Goal: Task Accomplishment & Management: Use online tool/utility

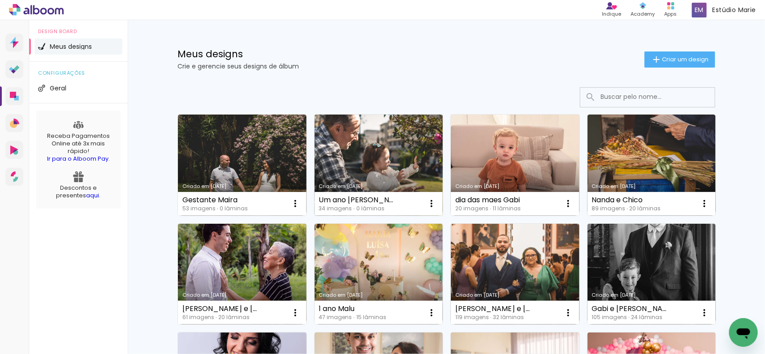
click at [361, 153] on link "Criado em [DATE]" at bounding box center [378, 165] width 129 height 101
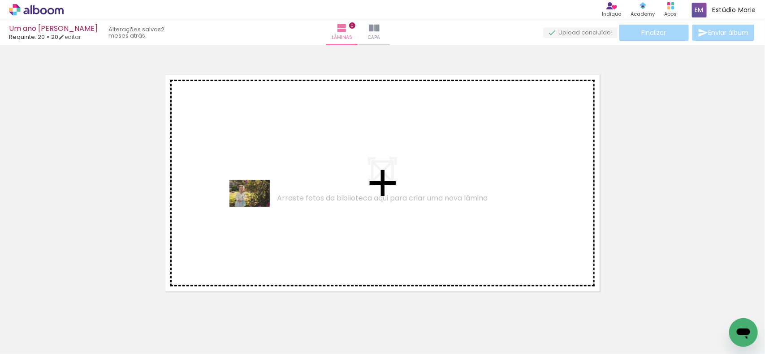
drag, startPoint x: 149, startPoint y: 332, endPoint x: 256, endPoint y: 207, distance: 164.9
click at [256, 207] on quentale-workspace at bounding box center [382, 177] width 765 height 354
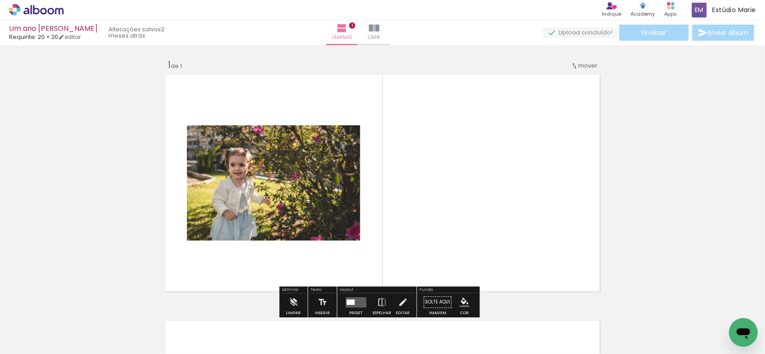
scroll to position [11, 0]
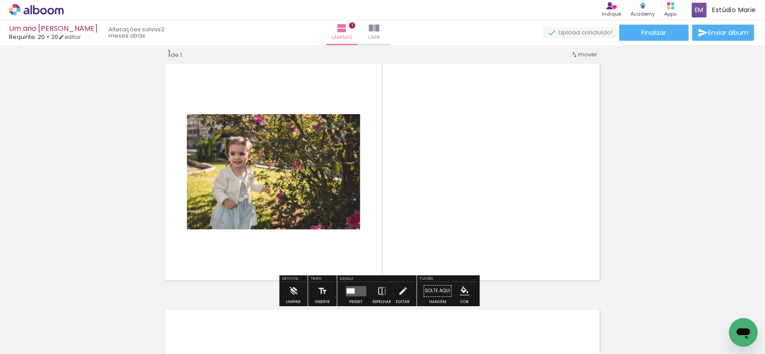
click at [346, 292] on quentale-layouter at bounding box center [356, 291] width 21 height 10
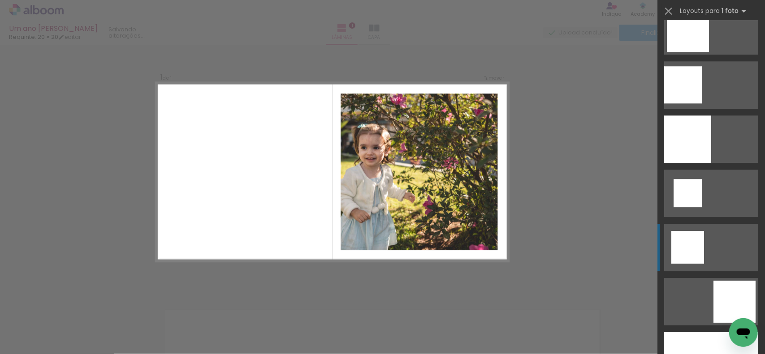
scroll to position [1288, 0]
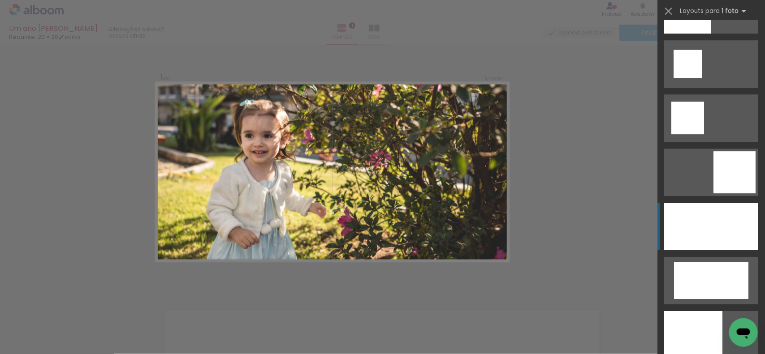
click at [695, 215] on div at bounding box center [711, 226] width 94 height 47
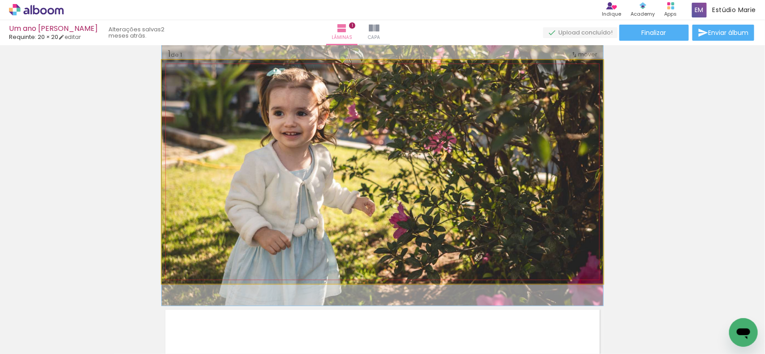
drag, startPoint x: 244, startPoint y: 178, endPoint x: 239, endPoint y: 167, distance: 12.4
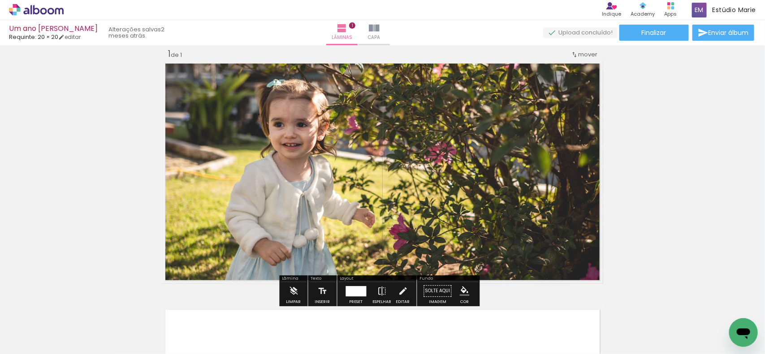
click at [289, 203] on quentale-photo at bounding box center [382, 172] width 441 height 224
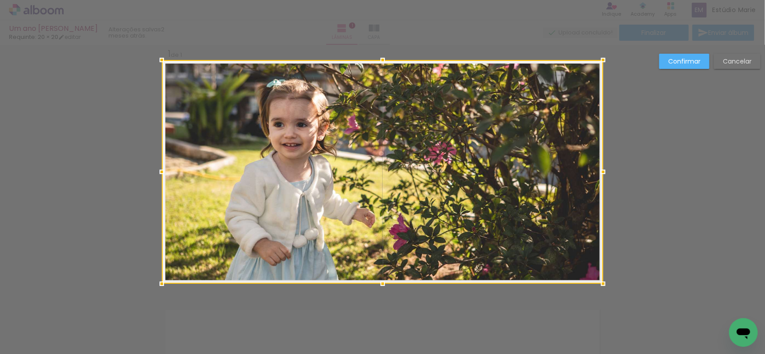
click at [86, 187] on div "Confirmar Cancelar" at bounding box center [382, 291] width 765 height 514
click at [0, 0] on slot "Confirmar" at bounding box center [0, 0] width 0 height 0
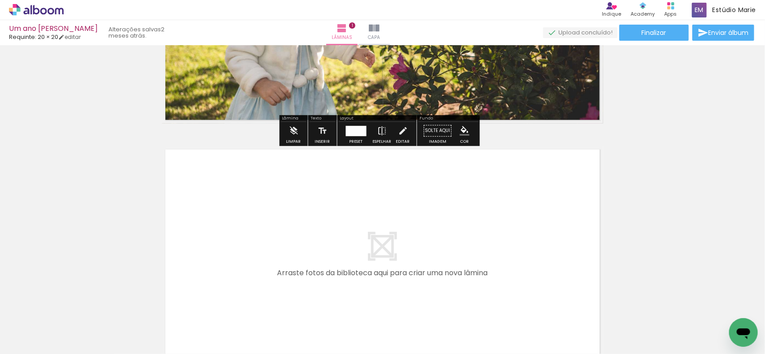
scroll to position [179, 0]
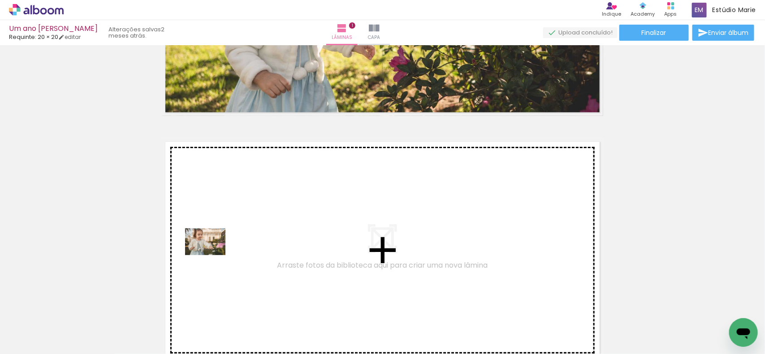
drag, startPoint x: 198, startPoint y: 328, endPoint x: 212, endPoint y: 255, distance: 73.9
click at [212, 255] on quentale-workspace at bounding box center [382, 177] width 765 height 354
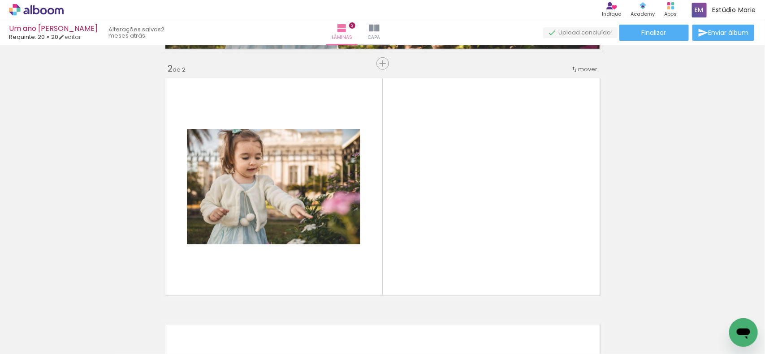
scroll to position [258, 0]
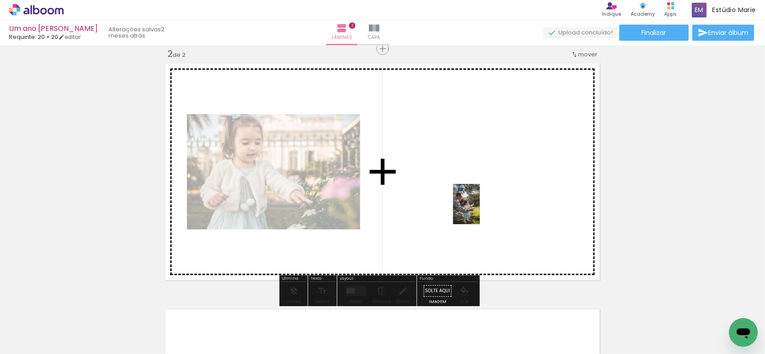
drag, startPoint x: 91, startPoint y: 332, endPoint x: 417, endPoint y: 245, distance: 336.9
click at [481, 208] on quentale-workspace at bounding box center [382, 177] width 765 height 354
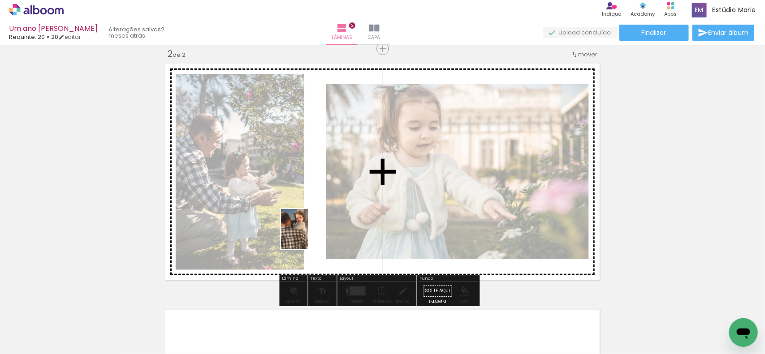
drag, startPoint x: 235, startPoint y: 331, endPoint x: 308, endPoint y: 233, distance: 121.6
click at [308, 233] on quentale-workspace at bounding box center [382, 177] width 765 height 354
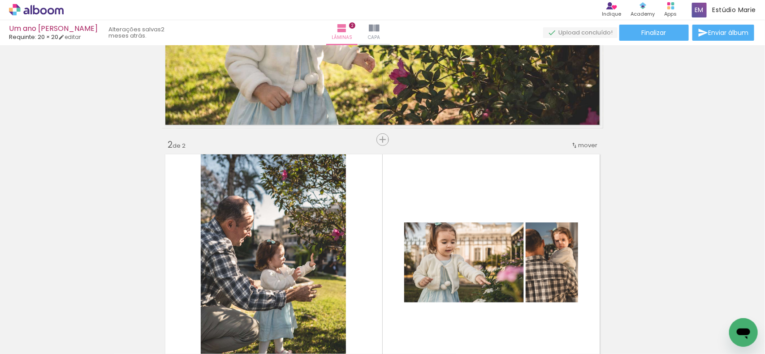
scroll to position [168, 0]
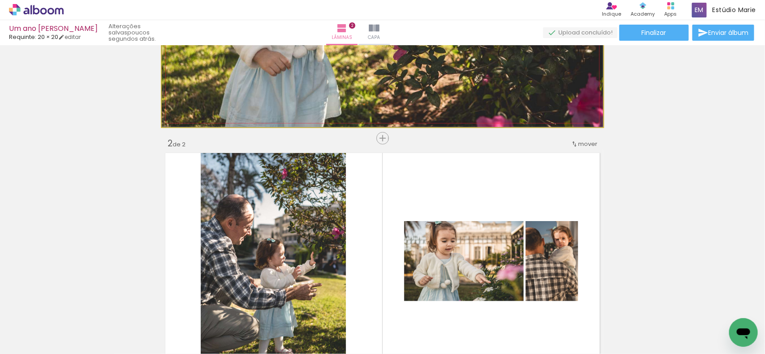
drag, startPoint x: 420, startPoint y: 93, endPoint x: 441, endPoint y: 44, distance: 53.3
click at [441, 0] on div "Um ano Lara Requinte: 20 × 20 editar poucos segundos atrás. Lâminas 2 Capa Fina…" at bounding box center [382, 0] width 765 height 0
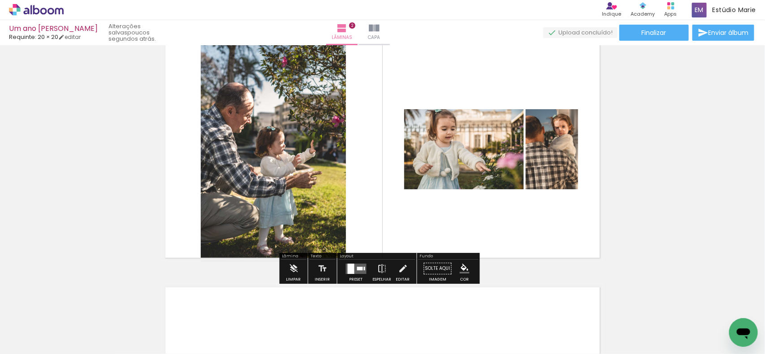
scroll to position [224, 0]
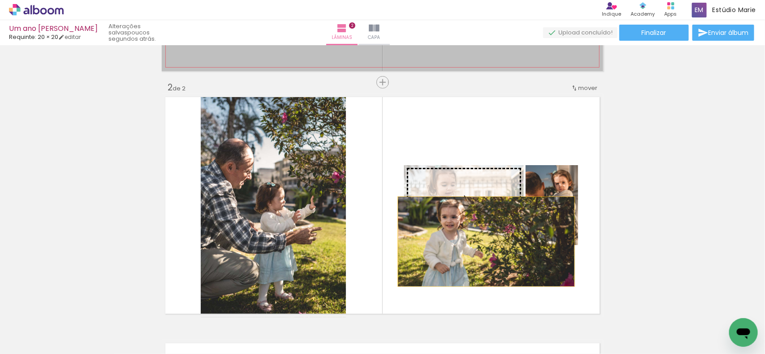
drag, startPoint x: 403, startPoint y: 55, endPoint x: 482, endPoint y: 242, distance: 203.1
click at [482, 242] on div "Inserir lâmina 1 de 2 Inserir lâmina 2 de 2" at bounding box center [382, 193] width 765 height 739
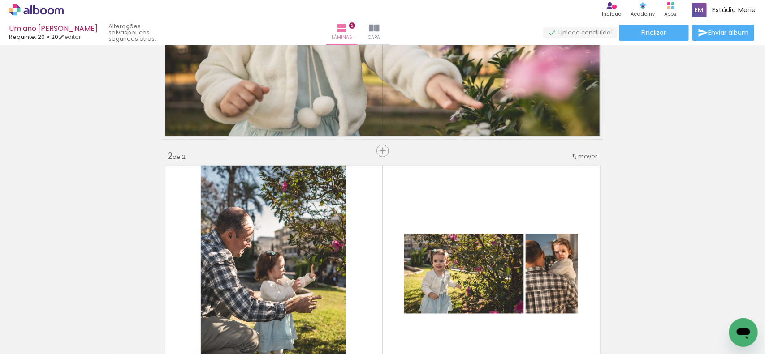
scroll to position [0, 0]
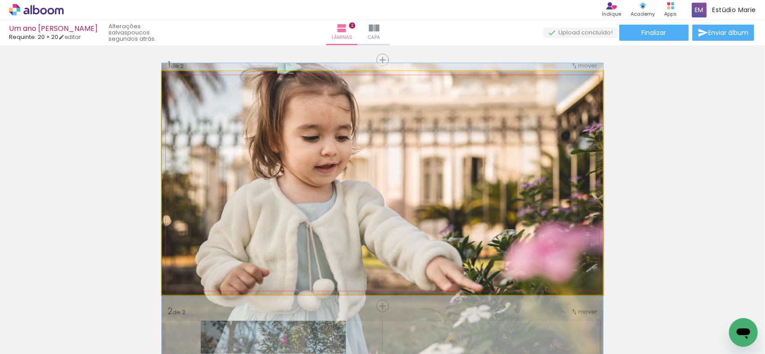
drag, startPoint x: 339, startPoint y: 155, endPoint x: 335, endPoint y: 178, distance: 22.8
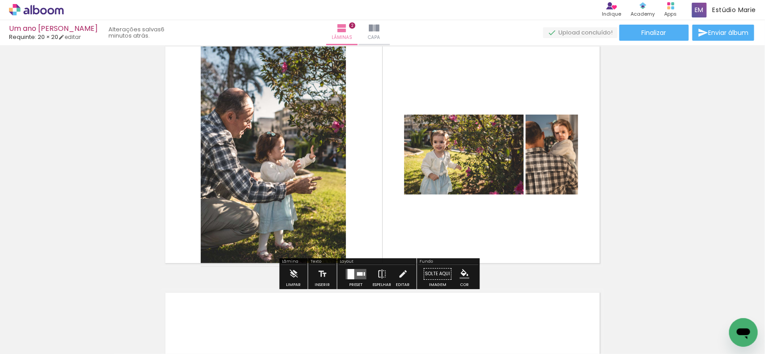
scroll to position [280, 0]
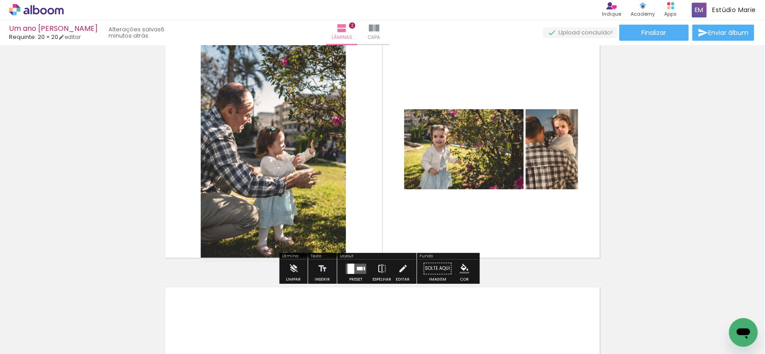
click at [357, 271] on quentale-layouter at bounding box center [356, 269] width 21 height 10
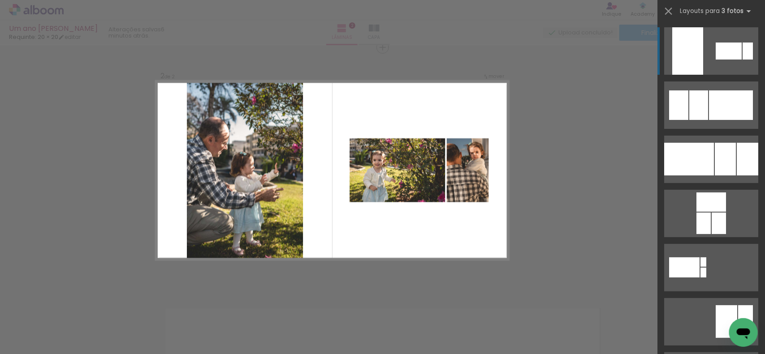
scroll to position [258, 0]
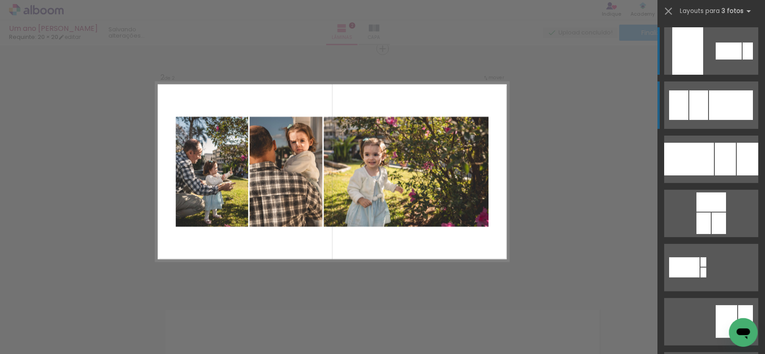
click at [703, 99] on div at bounding box center [698, 105] width 19 height 30
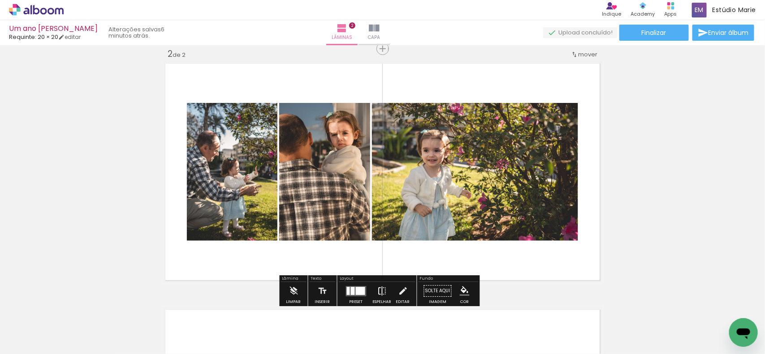
click at [380, 287] on iron-icon at bounding box center [382, 291] width 10 height 18
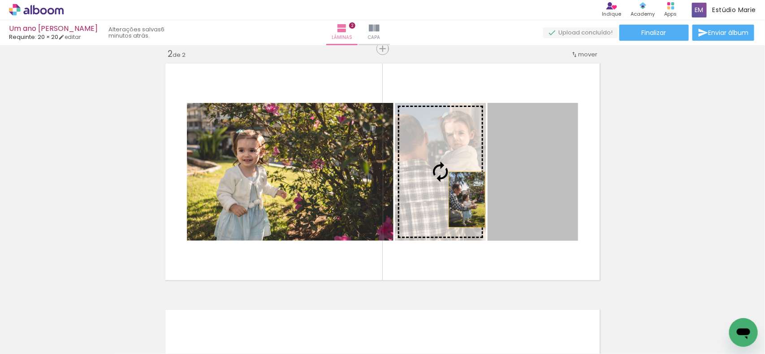
drag, startPoint x: 554, startPoint y: 204, endPoint x: 463, endPoint y: 200, distance: 91.5
click at [0, 0] on slot at bounding box center [0, 0] width 0 height 0
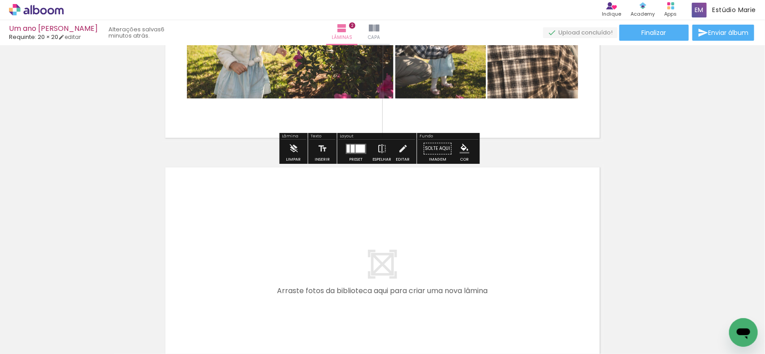
scroll to position [425, 0]
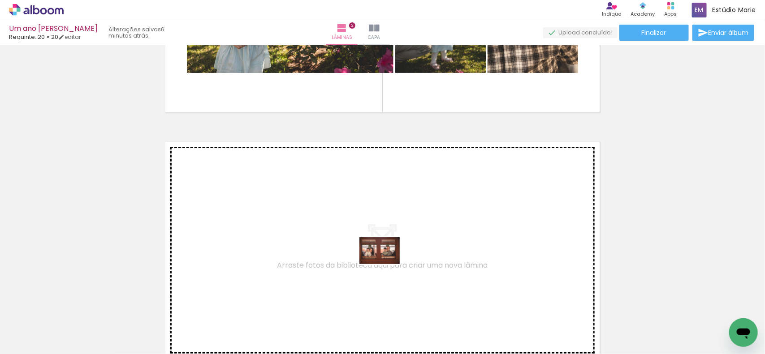
drag, startPoint x: 297, startPoint y: 333, endPoint x: 386, endPoint y: 265, distance: 111.9
click at [386, 265] on quentale-workspace at bounding box center [382, 177] width 765 height 354
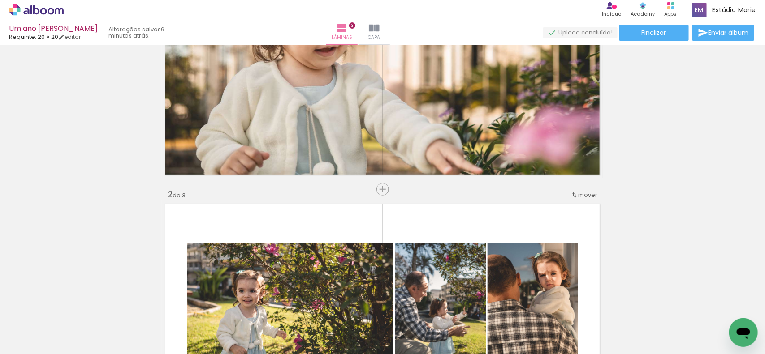
scroll to position [0, 0]
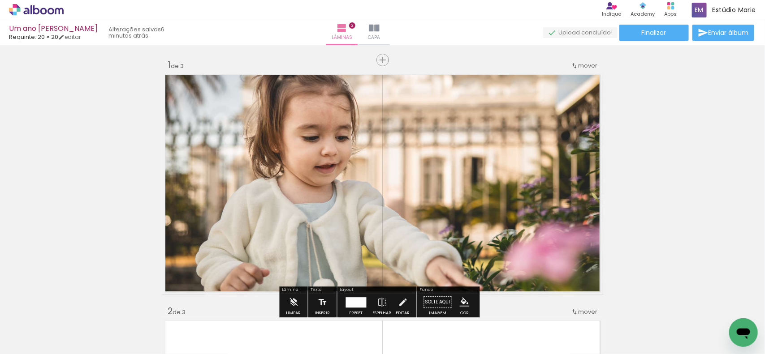
click at [410, 99] on quentale-photo at bounding box center [382, 183] width 441 height 224
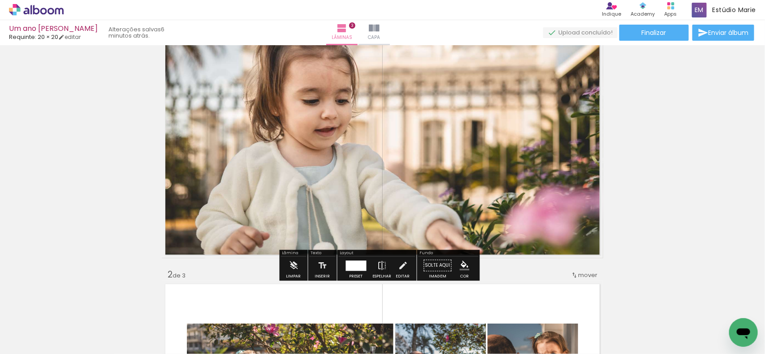
scroll to position [56, 0]
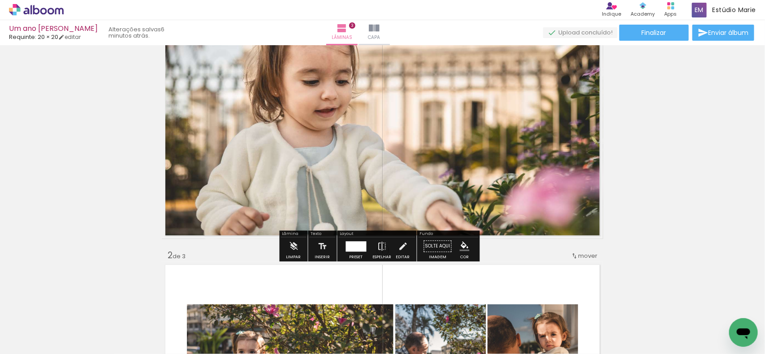
click at [355, 244] on div at bounding box center [356, 246] width 21 height 10
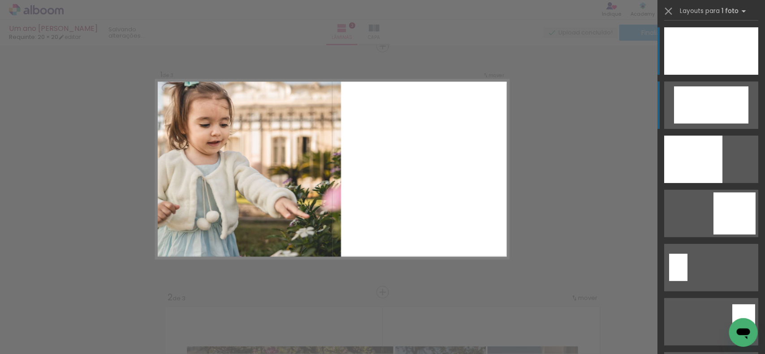
scroll to position [11, 0]
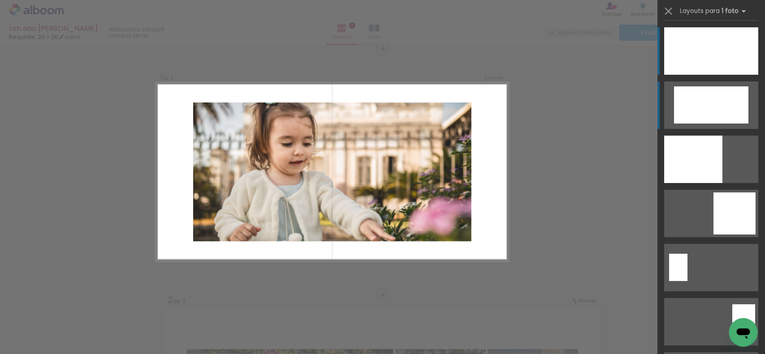
click at [726, 105] on div at bounding box center [711, 104] width 74 height 37
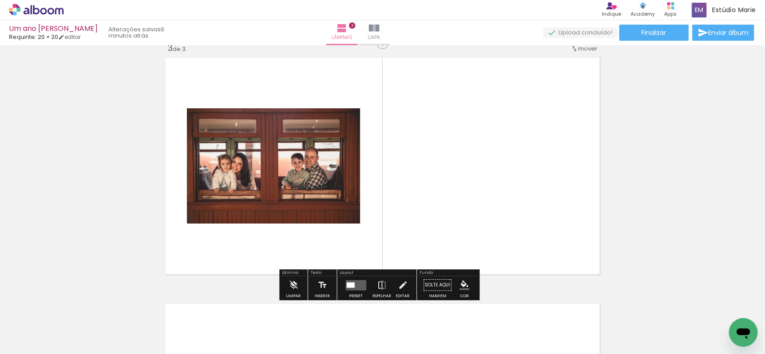
scroll to position [515, 0]
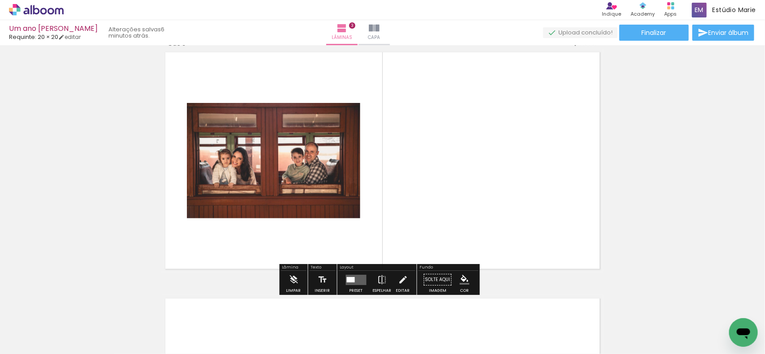
click at [354, 281] on quentale-layouter at bounding box center [356, 280] width 21 height 10
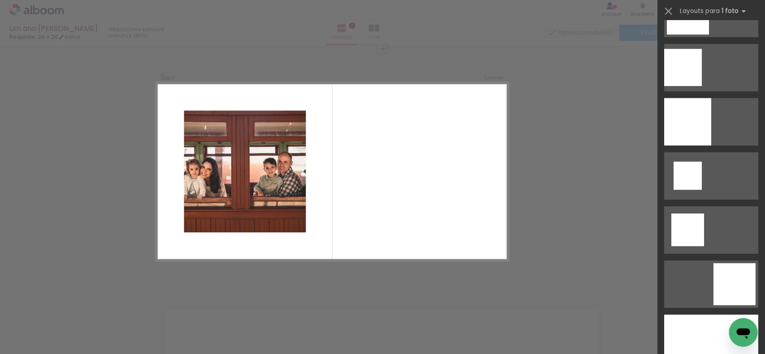
scroll to position [1344, 0]
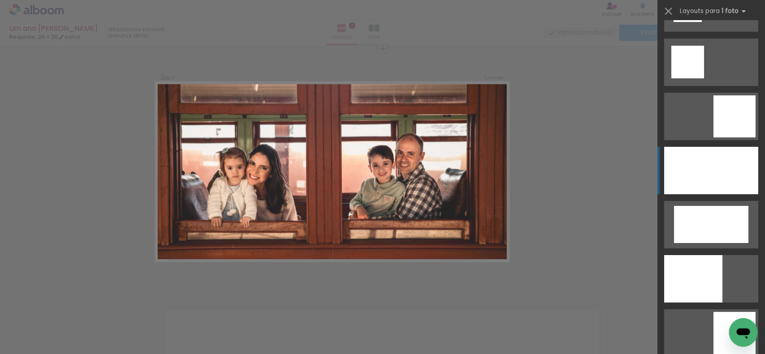
click at [704, 167] on div at bounding box center [711, 170] width 94 height 47
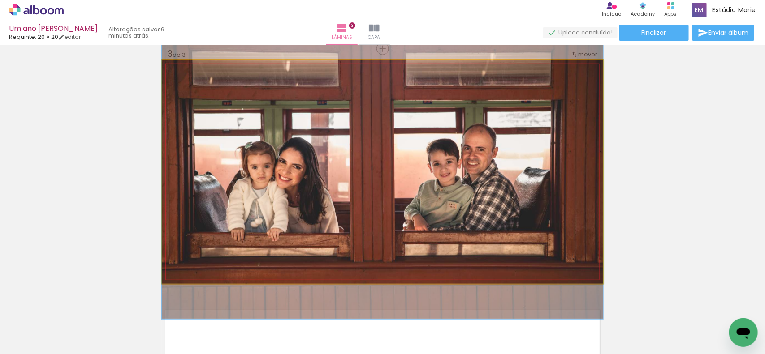
drag, startPoint x: 455, startPoint y: 196, endPoint x: 464, endPoint y: 196, distance: 9.0
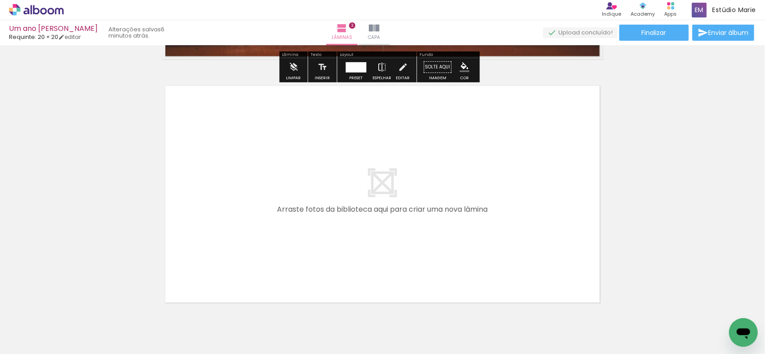
scroll to position [767, 0]
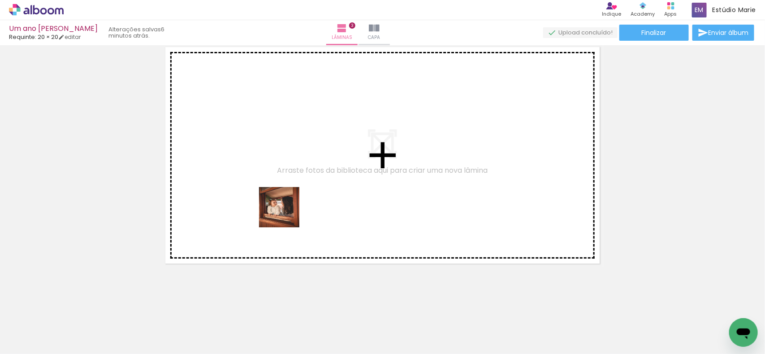
drag, startPoint x: 347, startPoint y: 327, endPoint x: 326, endPoint y: 270, distance: 60.8
click at [285, 214] on quentale-workspace at bounding box center [382, 177] width 765 height 354
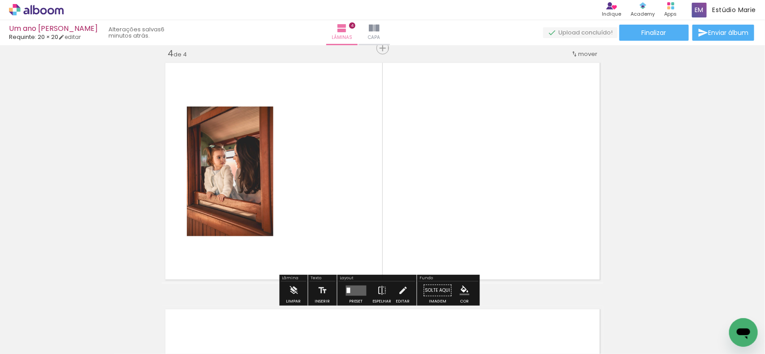
scroll to position [750, 0]
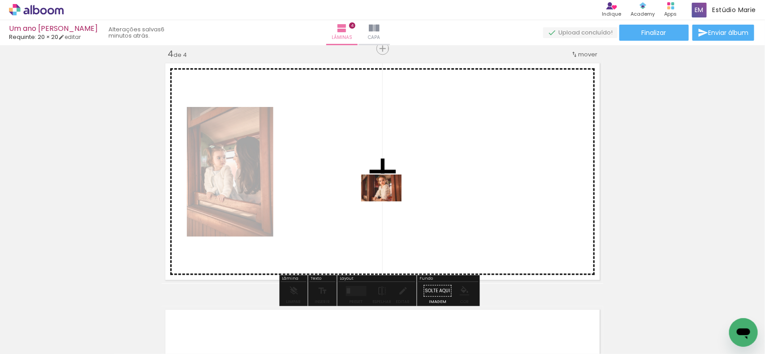
drag, startPoint x: 391, startPoint y: 333, endPoint x: 388, endPoint y: 202, distance: 131.3
click at [388, 202] on quentale-workspace at bounding box center [382, 177] width 765 height 354
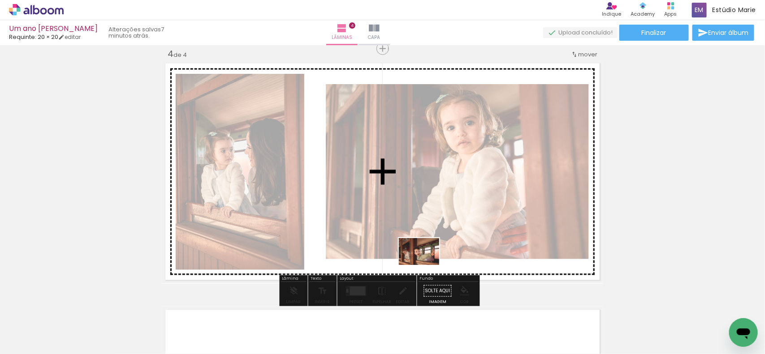
drag, startPoint x: 500, startPoint y: 330, endPoint x: 380, endPoint y: 240, distance: 150.0
click at [418, 260] on quentale-workspace at bounding box center [382, 177] width 765 height 354
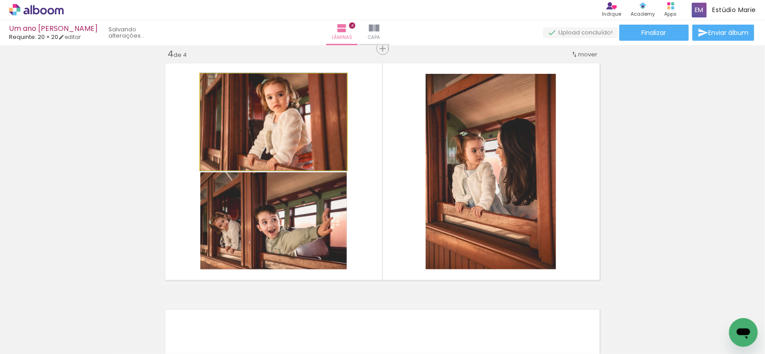
click at [0, 0] on slot at bounding box center [0, 0] width 0 height 0
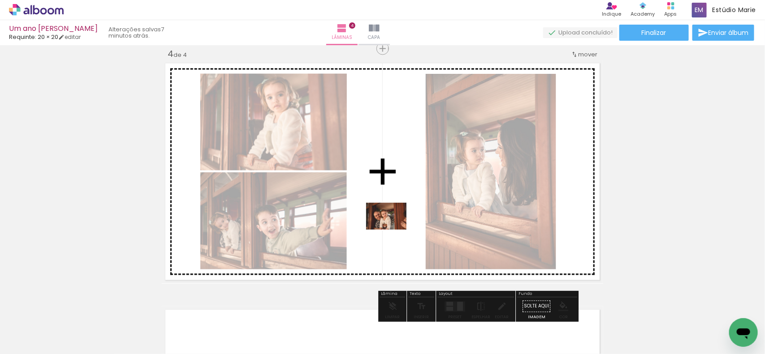
drag, startPoint x: 450, startPoint y: 327, endPoint x: 377, endPoint y: 258, distance: 100.8
click at [392, 229] on quentale-workspace at bounding box center [382, 177] width 765 height 354
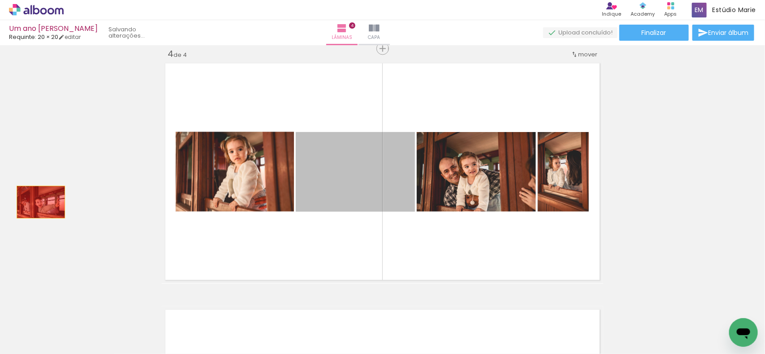
drag, startPoint x: 352, startPoint y: 192, endPoint x: 35, endPoint y: 202, distance: 317.7
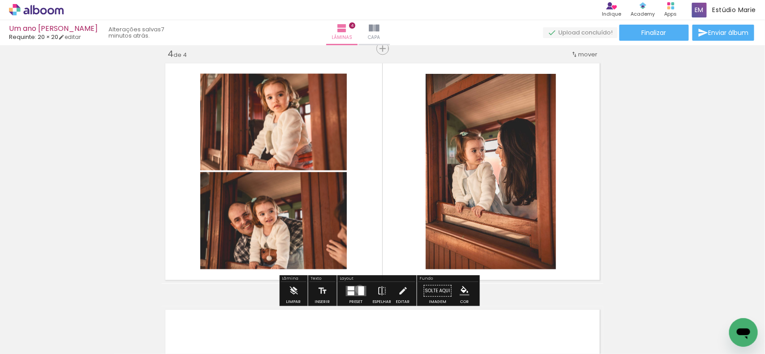
click at [358, 290] on div at bounding box center [361, 291] width 6 height 9
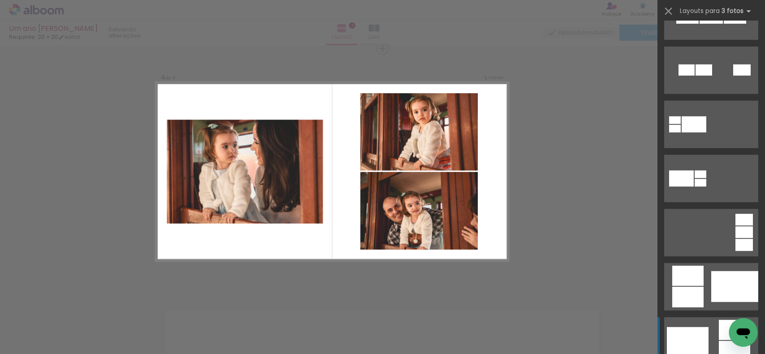
scroll to position [4815, 0]
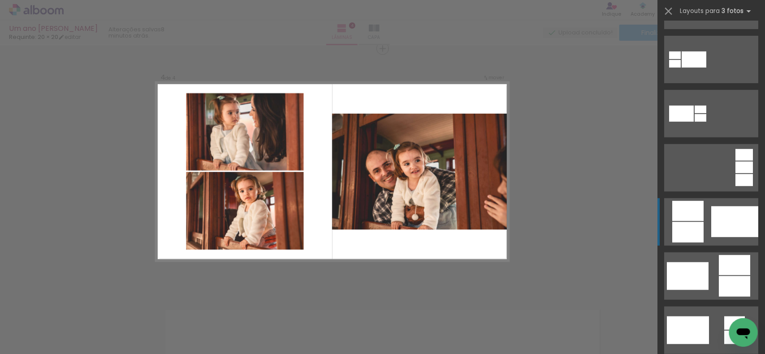
click at [681, 238] on div at bounding box center [687, 232] width 31 height 21
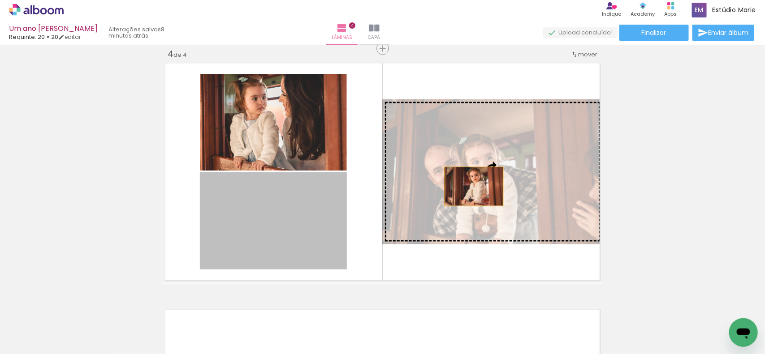
drag, startPoint x: 245, startPoint y: 238, endPoint x: 469, endPoint y: 186, distance: 230.2
click at [0, 0] on slot at bounding box center [0, 0] width 0 height 0
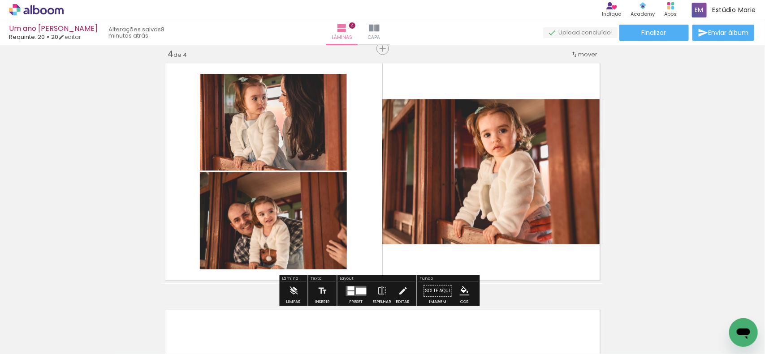
click at [477, 202] on quentale-photo at bounding box center [492, 171] width 221 height 145
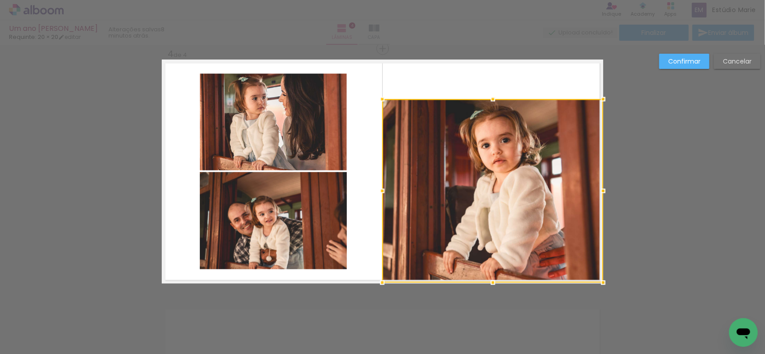
drag, startPoint x: 489, startPoint y: 245, endPoint x: 505, endPoint y: 288, distance: 45.3
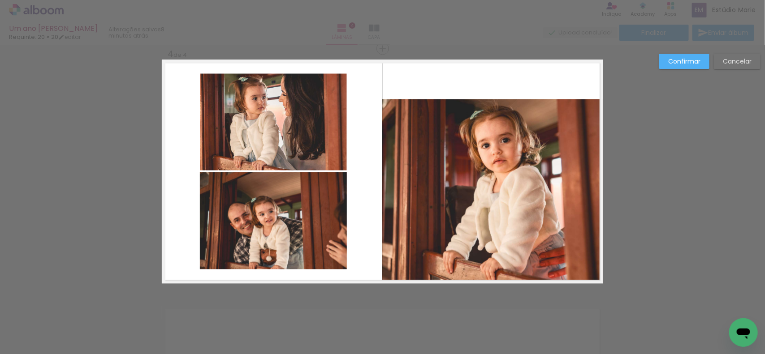
click at [495, 157] on quentale-photo at bounding box center [492, 191] width 221 height 184
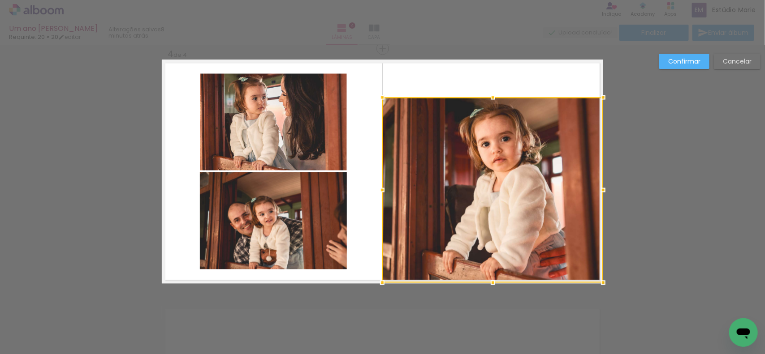
drag, startPoint x: 490, startPoint y: 99, endPoint x: 491, endPoint y: 64, distance: 35.4
click at [491, 89] on div at bounding box center [493, 98] width 18 height 18
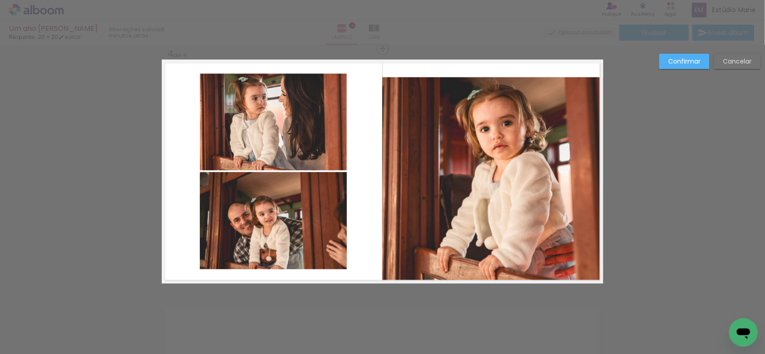
click at [0, 0] on slot "Confirmar" at bounding box center [0, 0] width 0 height 0
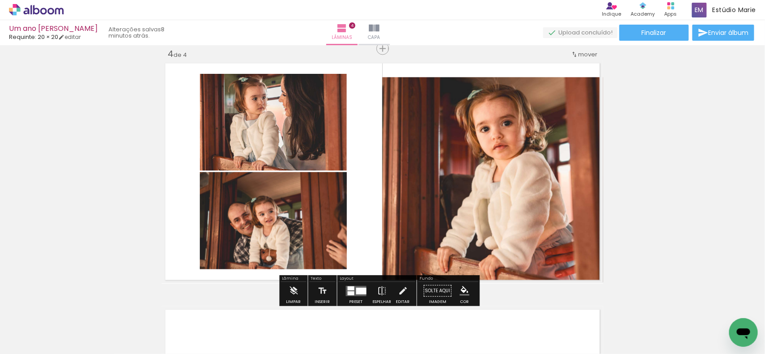
click at [442, 214] on quentale-photo at bounding box center [492, 180] width 221 height 206
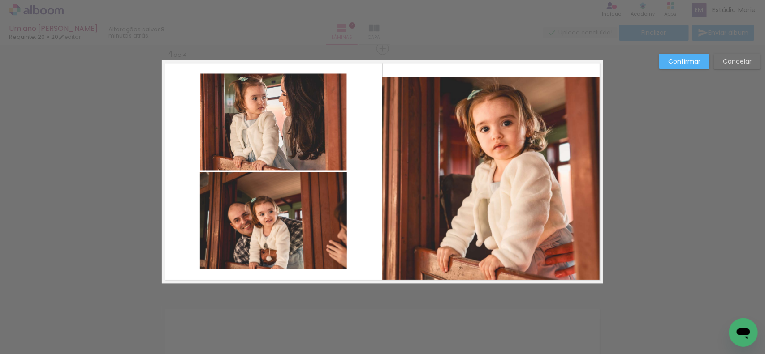
click at [485, 110] on quentale-photo at bounding box center [492, 180] width 221 height 206
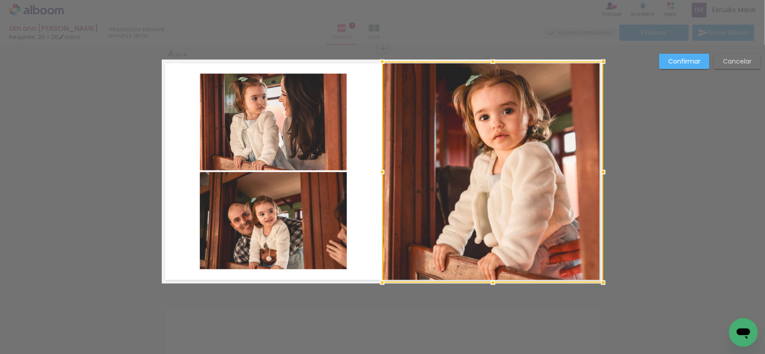
drag, startPoint x: 491, startPoint y: 71, endPoint x: 495, endPoint y: 55, distance: 16.7
click at [495, 55] on div at bounding box center [493, 62] width 18 height 18
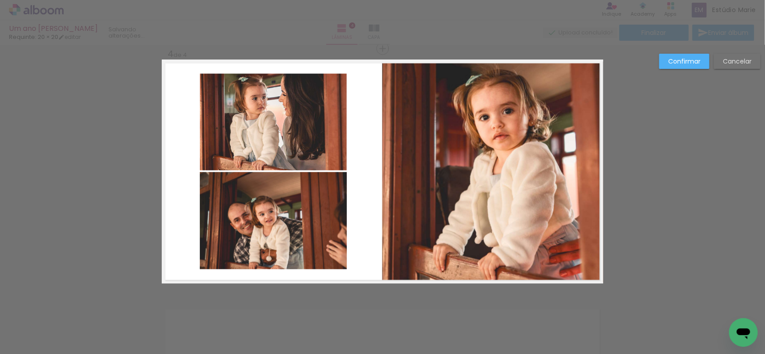
click at [0, 0] on slot "Confirmar" at bounding box center [0, 0] width 0 height 0
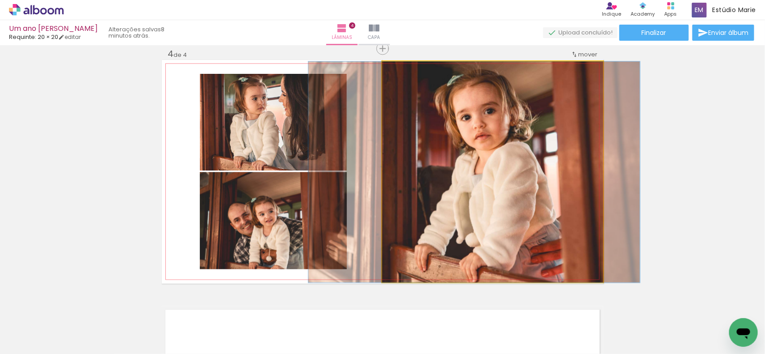
drag, startPoint x: 533, startPoint y: 232, endPoint x: 517, endPoint y: 232, distance: 16.1
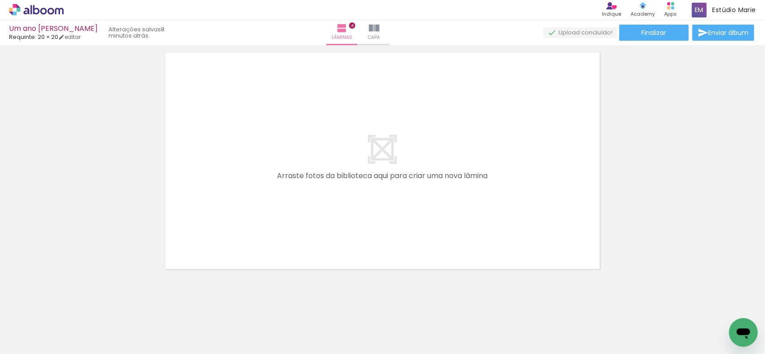
scroll to position [1013, 0]
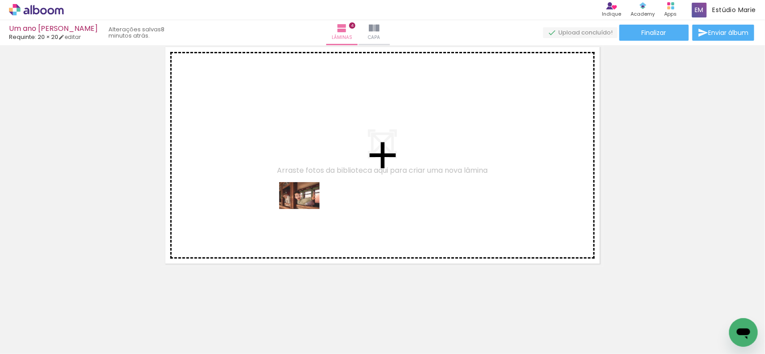
drag, startPoint x: 497, startPoint y: 334, endPoint x: 303, endPoint y: 211, distance: 229.7
click at [301, 209] on quentale-workspace at bounding box center [382, 177] width 765 height 354
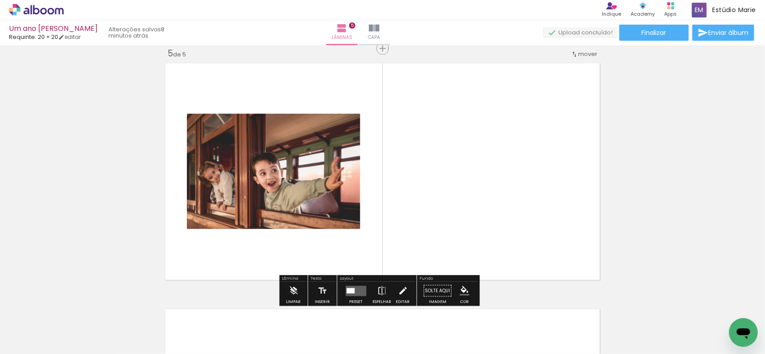
scroll to position [997, 0]
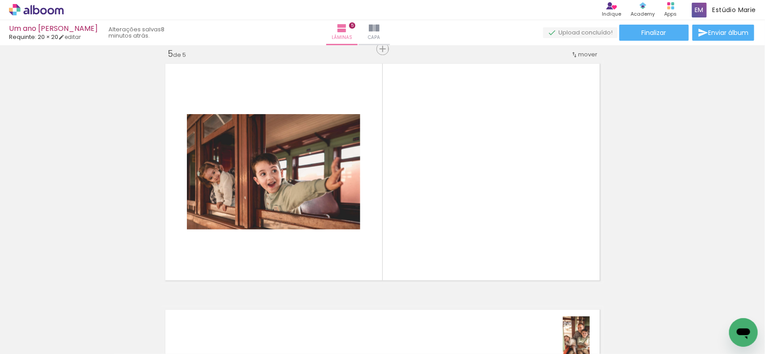
drag, startPoint x: 598, startPoint y: 335, endPoint x: 594, endPoint y: 346, distance: 11.8
click at [73, 346] on iron-horizontal-list at bounding box center [65, 326] width 18 height 56
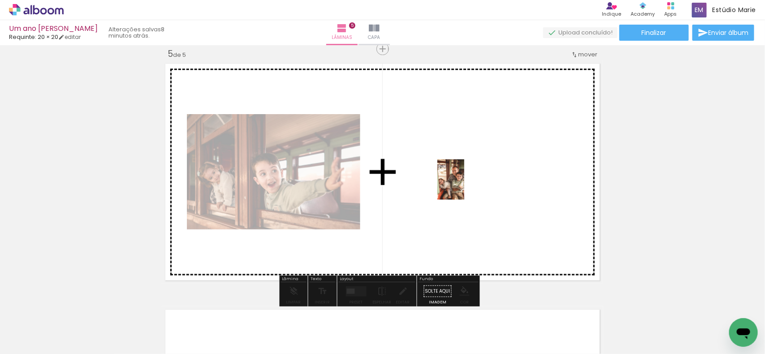
drag, startPoint x: 597, startPoint y: 338, endPoint x: 457, endPoint y: 184, distance: 208.3
click at [460, 183] on quentale-workspace at bounding box center [382, 177] width 765 height 354
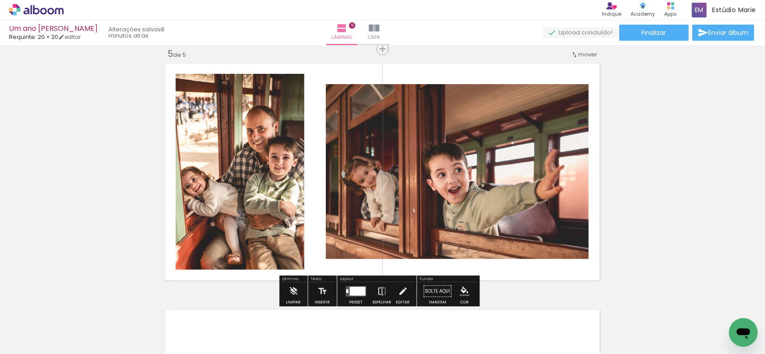
click at [356, 283] on div at bounding box center [356, 291] width 24 height 18
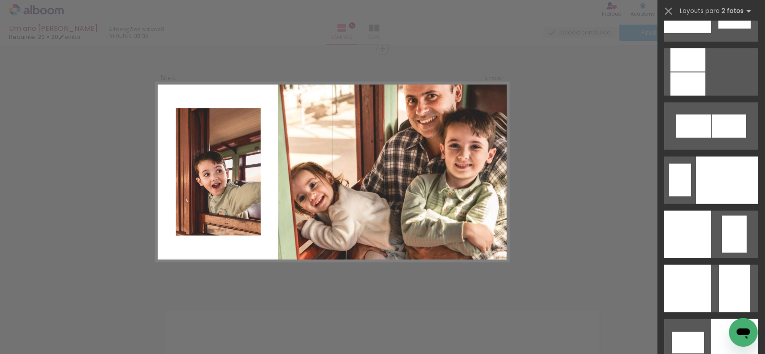
scroll to position [3527, 0]
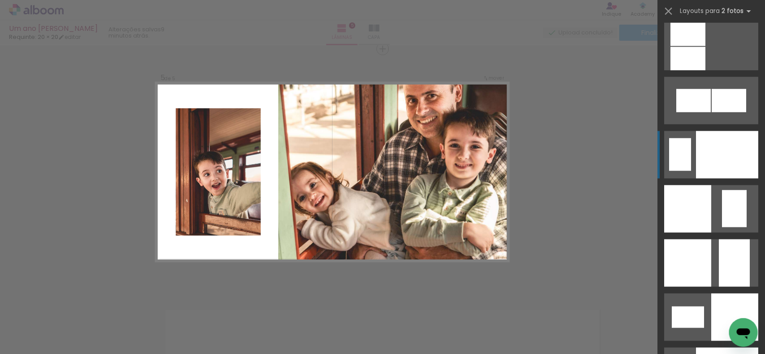
click at [712, 169] on div at bounding box center [727, 154] width 62 height 47
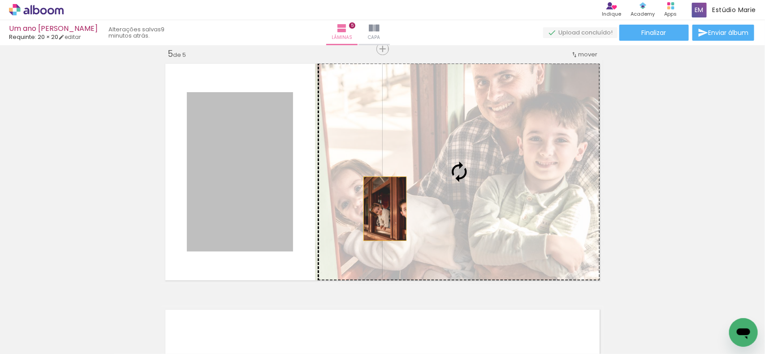
drag, startPoint x: 214, startPoint y: 209, endPoint x: 439, endPoint y: 207, distance: 225.3
click at [0, 0] on slot at bounding box center [0, 0] width 0 height 0
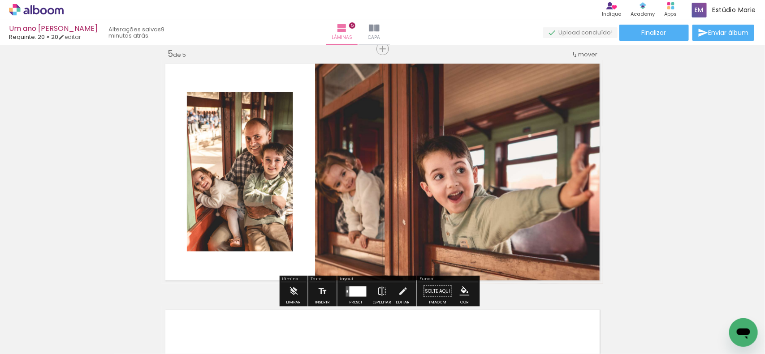
click at [379, 290] on iron-icon at bounding box center [382, 291] width 10 height 18
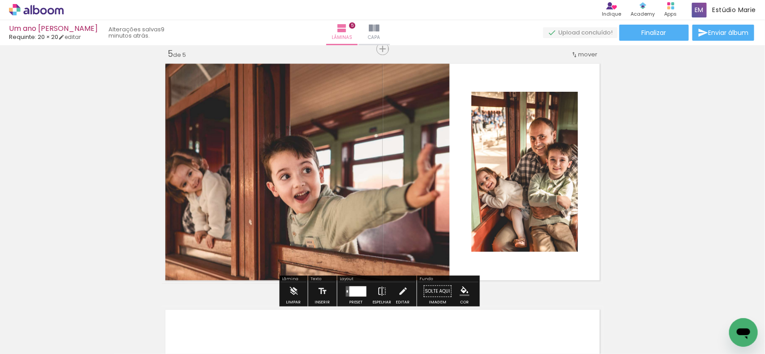
click at [416, 212] on quentale-photo at bounding box center [306, 172] width 288 height 224
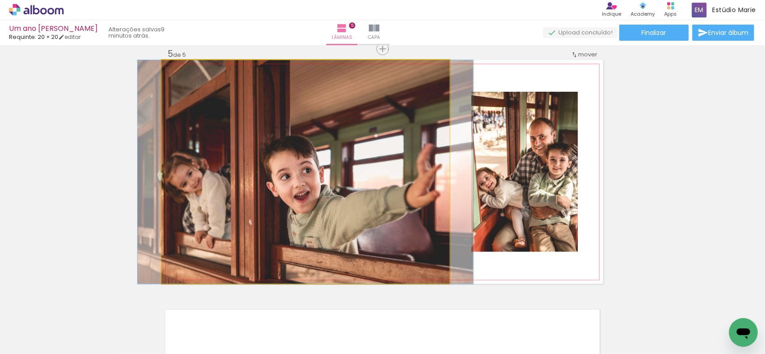
click at [416, 212] on quentale-photo at bounding box center [306, 172] width 288 height 224
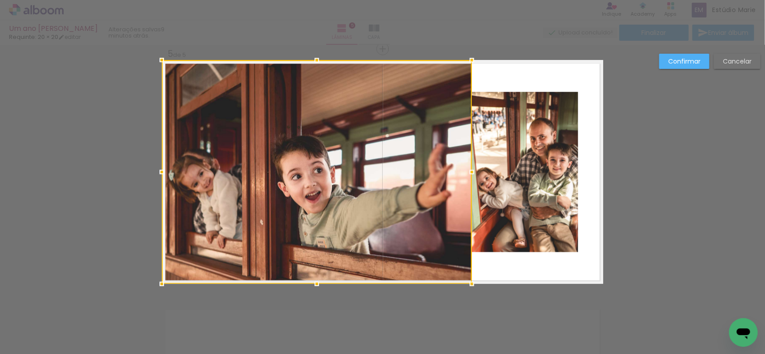
drag, startPoint x: 447, startPoint y: 177, endPoint x: 469, endPoint y: 180, distance: 22.6
click at [469, 180] on div at bounding box center [472, 172] width 18 height 18
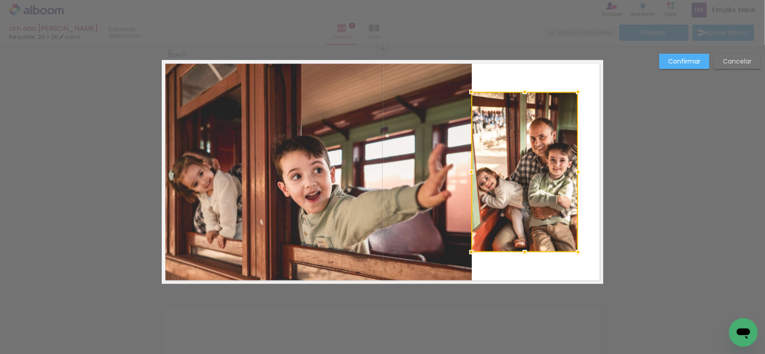
click at [540, 187] on div at bounding box center [524, 172] width 107 height 160
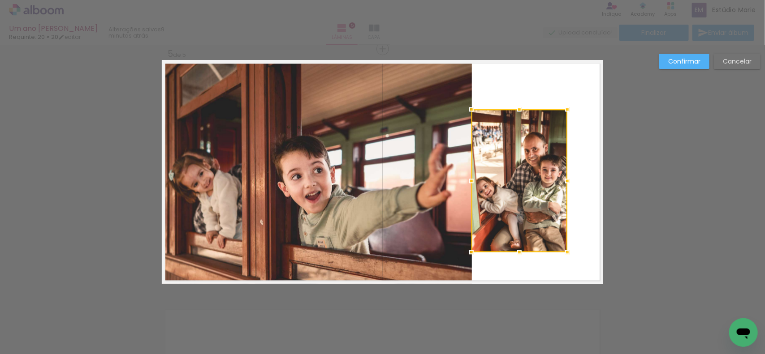
drag, startPoint x: 578, startPoint y: 90, endPoint x: 567, endPoint y: 107, distance: 19.1
click at [567, 107] on div at bounding box center [567, 109] width 18 height 18
drag, startPoint x: 521, startPoint y: 180, endPoint x: 550, endPoint y: 216, distance: 45.9
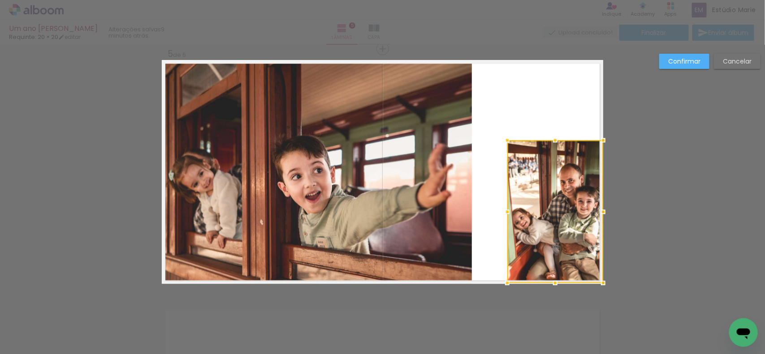
drag, startPoint x: 500, startPoint y: 174, endPoint x: 536, endPoint y: 205, distance: 47.3
click at [536, 205] on div at bounding box center [555, 211] width 96 height 143
click at [0, 0] on slot "Confirmar" at bounding box center [0, 0] width 0 height 0
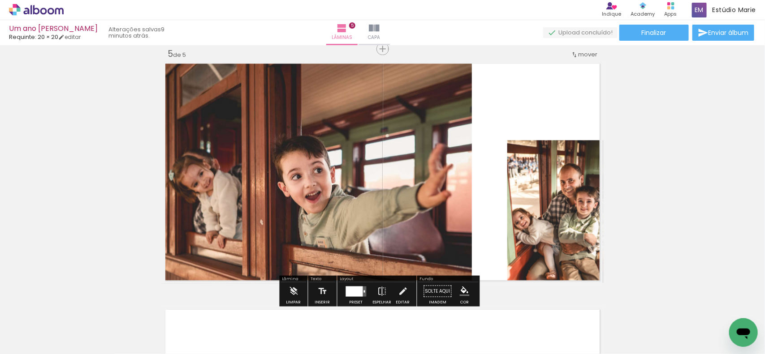
click at [549, 222] on quentale-photo at bounding box center [555, 211] width 96 height 143
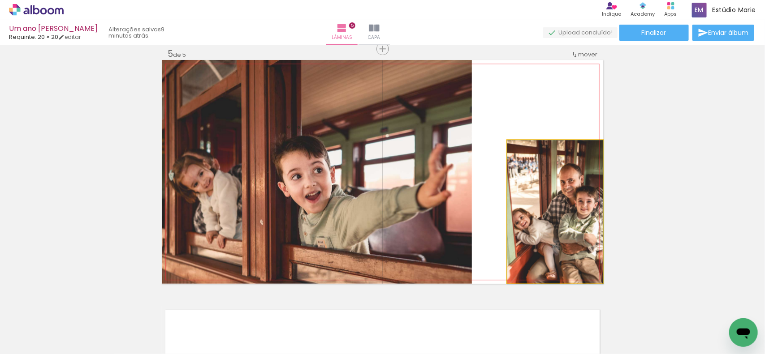
click at [549, 222] on quentale-photo at bounding box center [555, 211] width 96 height 143
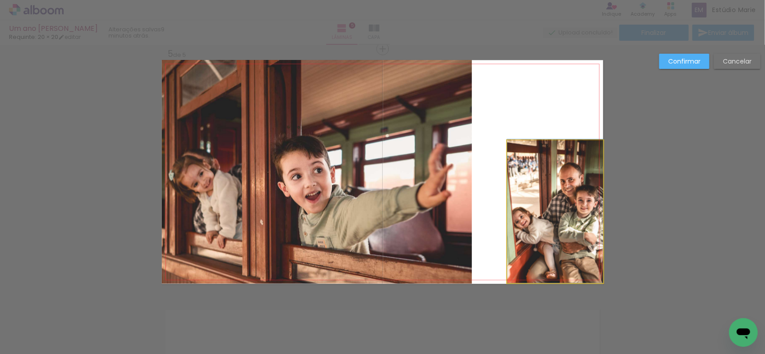
drag, startPoint x: 559, startPoint y: 224, endPoint x: 534, endPoint y: 195, distance: 38.5
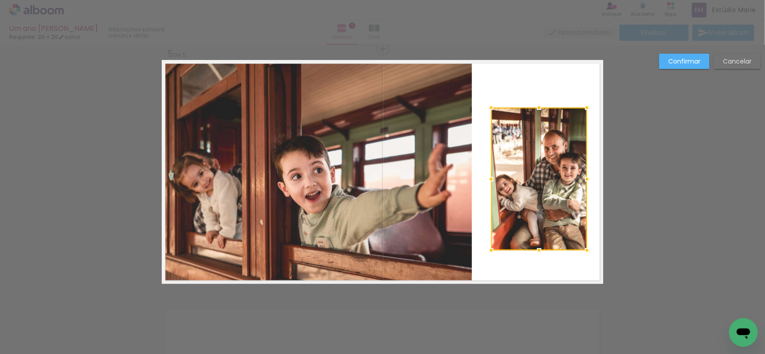
drag, startPoint x: 545, startPoint y: 196, endPoint x: 545, endPoint y: 168, distance: 27.3
click at [545, 168] on div at bounding box center [539, 178] width 96 height 143
click at [563, 257] on quentale-layouter at bounding box center [382, 172] width 441 height 224
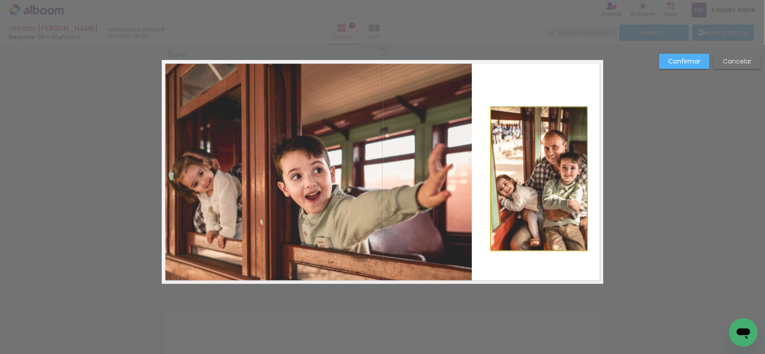
drag, startPoint x: 551, startPoint y: 195, endPoint x: 547, endPoint y: 158, distance: 37.8
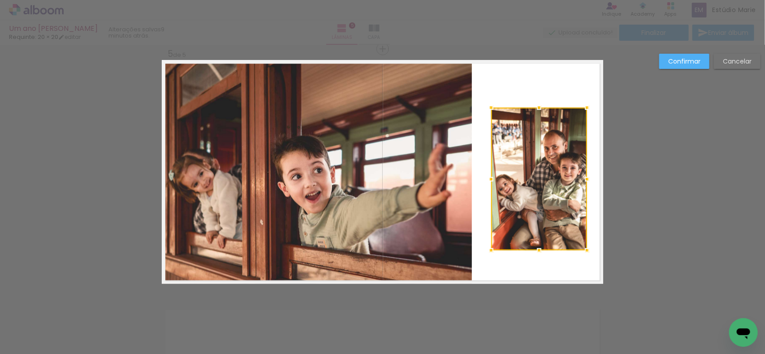
click at [538, 188] on div at bounding box center [539, 178] width 96 height 143
click at [536, 169] on div at bounding box center [539, 178] width 96 height 143
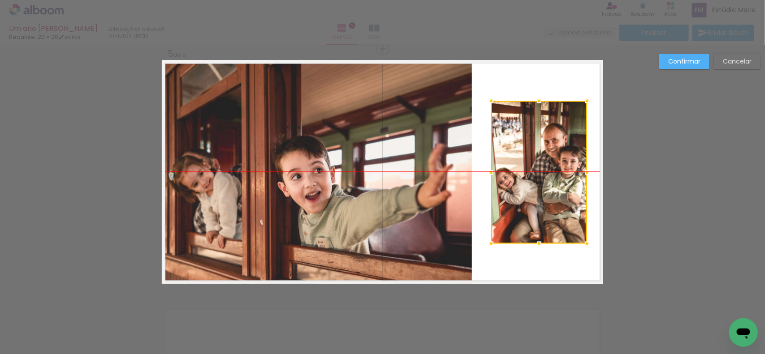
drag, startPoint x: 542, startPoint y: 181, endPoint x: 542, endPoint y: 172, distance: 9.0
click at [542, 172] on div at bounding box center [539, 172] width 96 height 143
click at [0, 0] on slot "Confirmar" at bounding box center [0, 0] width 0 height 0
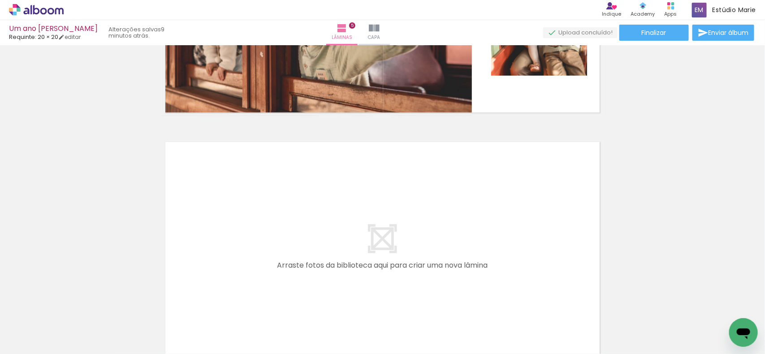
scroll to position [0, 373]
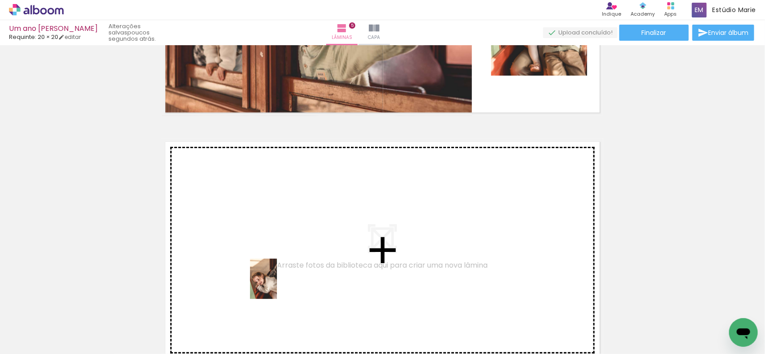
drag, startPoint x: 274, startPoint y: 319, endPoint x: 307, endPoint y: 332, distance: 35.4
click at [276, 286] on quentale-workspace at bounding box center [382, 177] width 765 height 354
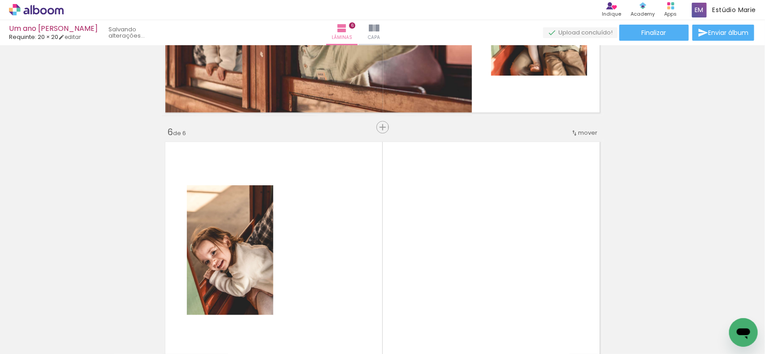
scroll to position [1243, 0]
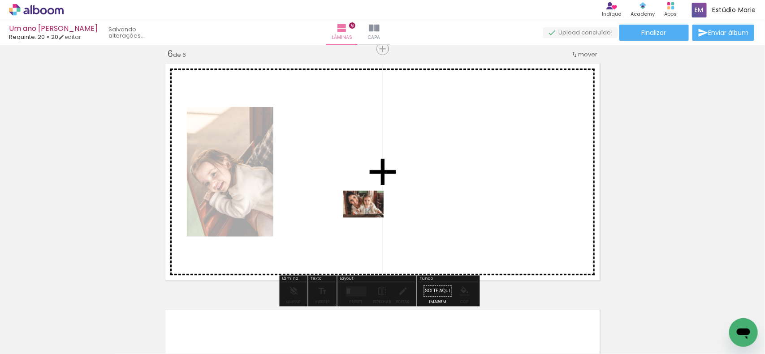
drag, startPoint x: 333, startPoint y: 328, endPoint x: 370, endPoint y: 218, distance: 116.3
click at [370, 218] on quentale-workspace at bounding box center [382, 177] width 765 height 354
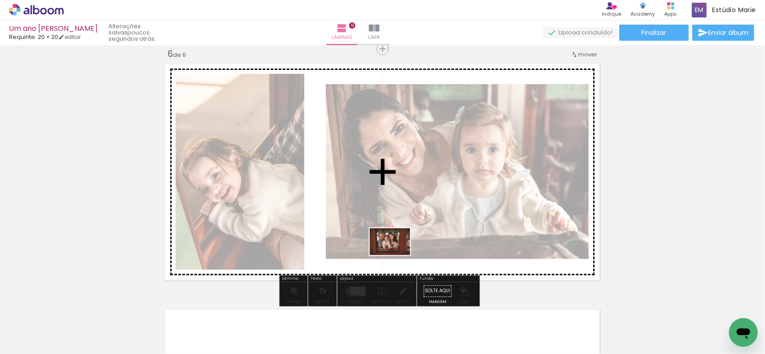
drag, startPoint x: 176, startPoint y: 334, endPoint x: 396, endPoint y: 255, distance: 234.3
click at [396, 255] on quentale-workspace at bounding box center [382, 177] width 765 height 354
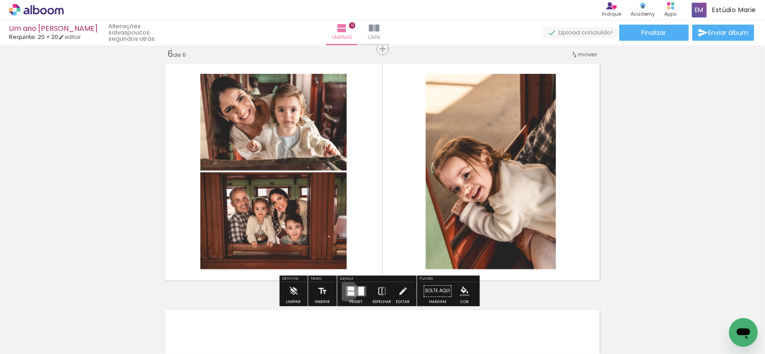
click at [348, 292] on div at bounding box center [351, 294] width 7 height 4
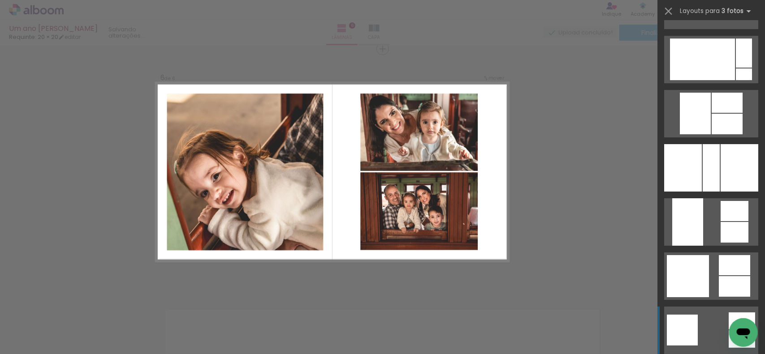
scroll to position [1456, 0]
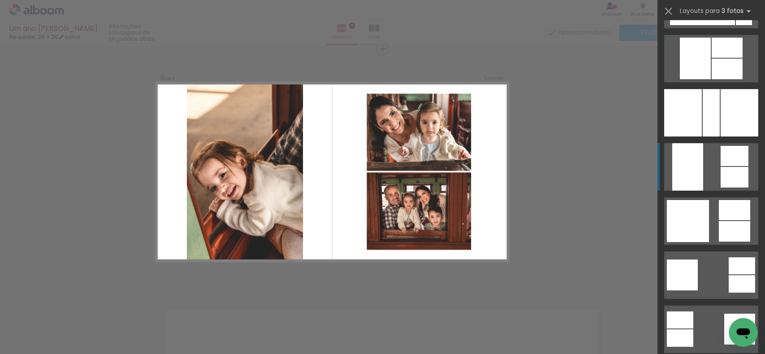
click at [688, 182] on div at bounding box center [687, 166] width 31 height 47
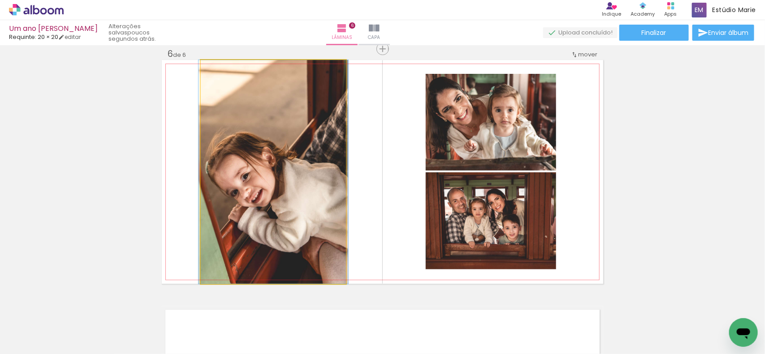
click at [247, 172] on quentale-photo at bounding box center [273, 172] width 145 height 224
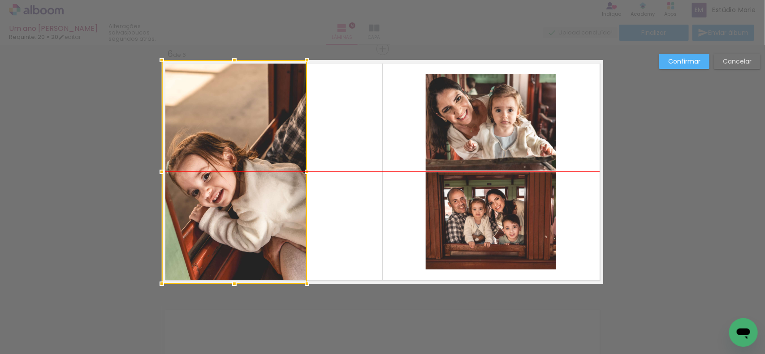
drag, startPoint x: 281, startPoint y: 180, endPoint x: 237, endPoint y: 179, distance: 43.9
click at [237, 179] on div at bounding box center [234, 172] width 145 height 224
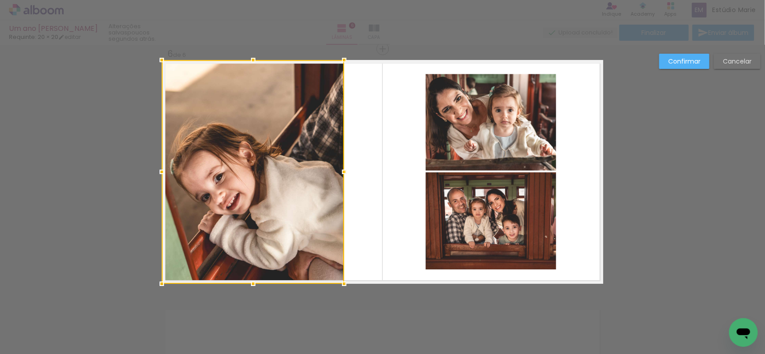
drag, startPoint x: 308, startPoint y: 177, endPoint x: 352, endPoint y: 186, distance: 45.6
click at [352, 186] on album-spread "6 de 6" at bounding box center [382, 172] width 441 height 224
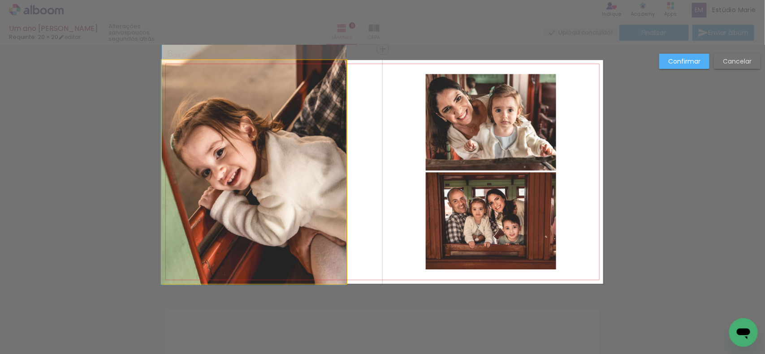
drag, startPoint x: 300, startPoint y: 203, endPoint x: 301, endPoint y: 178, distance: 24.6
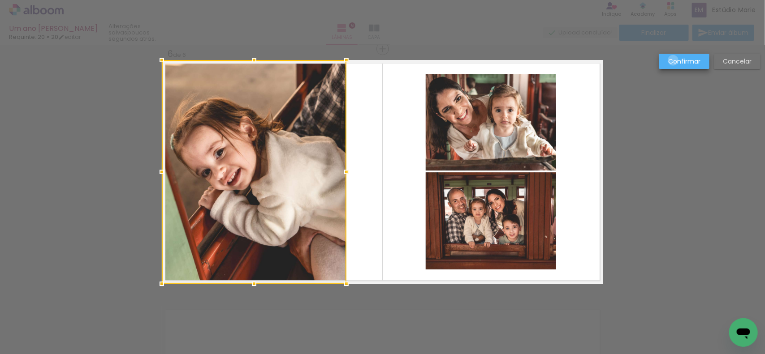
click at [0, 0] on slot "Confirmar" at bounding box center [0, 0] width 0 height 0
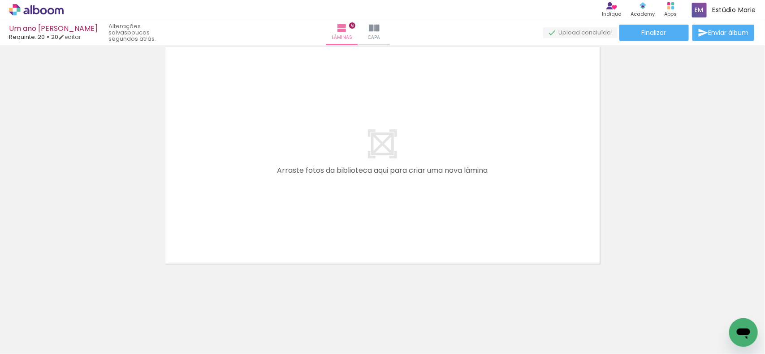
scroll to position [0, 637]
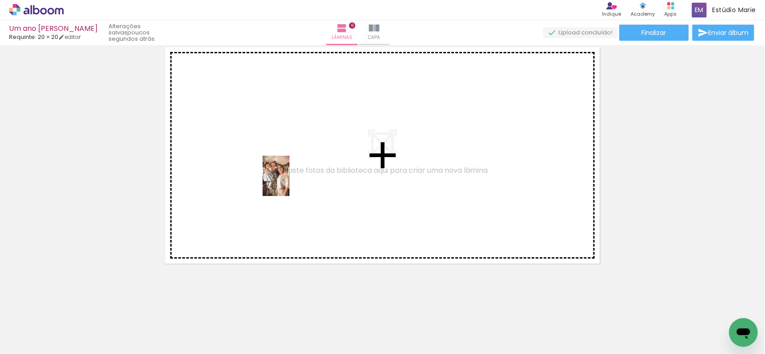
drag, startPoint x: 149, startPoint y: 314, endPoint x: 287, endPoint y: 184, distance: 189.5
click at [287, 184] on quentale-workspace at bounding box center [382, 177] width 765 height 354
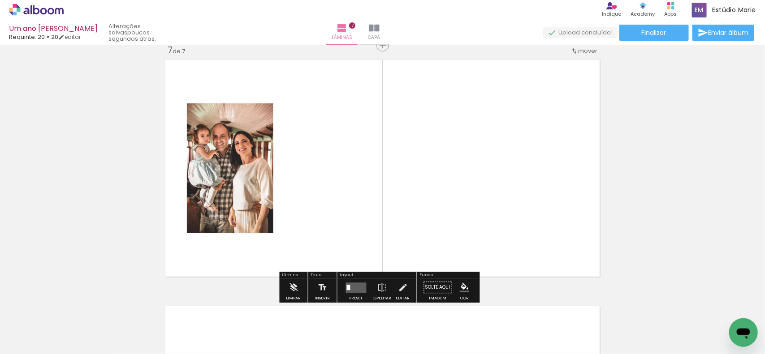
scroll to position [1489, 0]
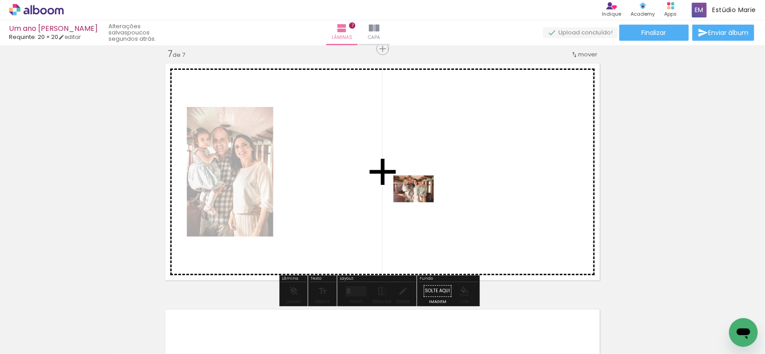
drag, startPoint x: 166, startPoint y: 328, endPoint x: 420, endPoint y: 202, distance: 283.0
click at [420, 202] on quentale-workspace at bounding box center [382, 177] width 765 height 354
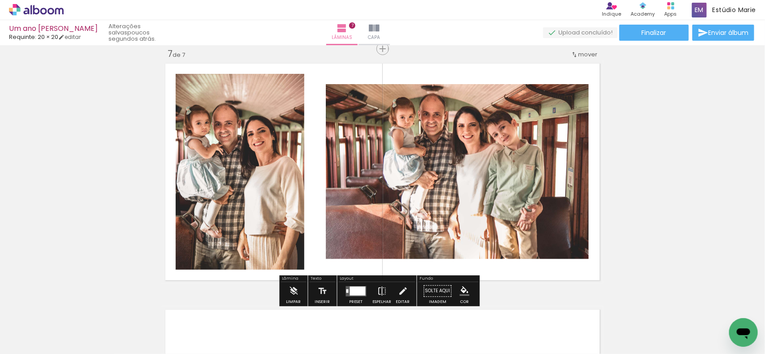
click at [354, 295] on div at bounding box center [358, 291] width 16 height 9
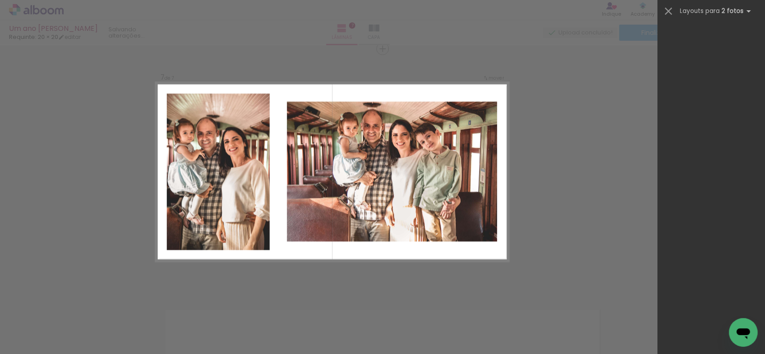
scroll to position [0, 0]
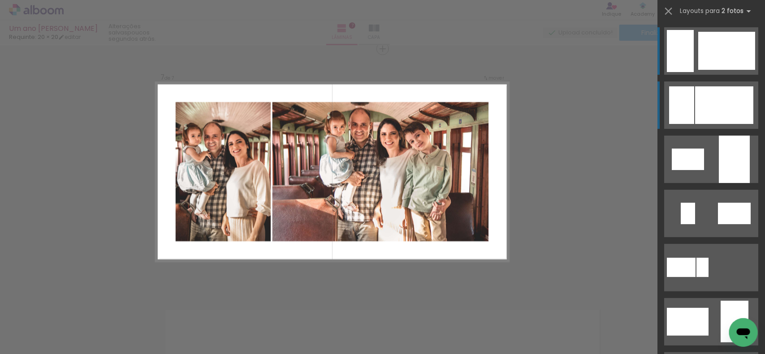
click at [724, 95] on div at bounding box center [724, 105] width 58 height 38
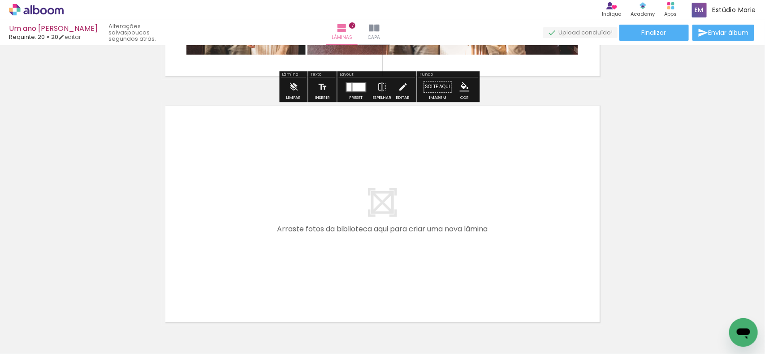
scroll to position [1713, 0]
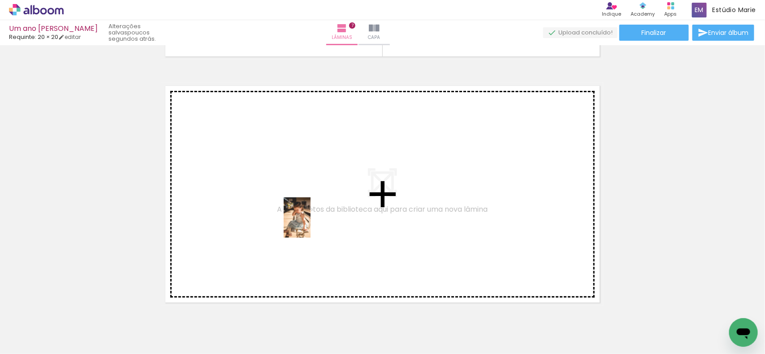
drag, startPoint x: 216, startPoint y: 322, endPoint x: 309, endPoint y: 224, distance: 134.6
click at [309, 224] on quentale-workspace at bounding box center [382, 177] width 765 height 354
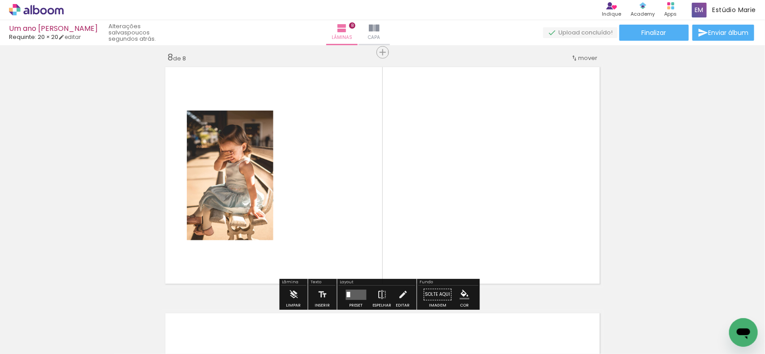
scroll to position [1736, 0]
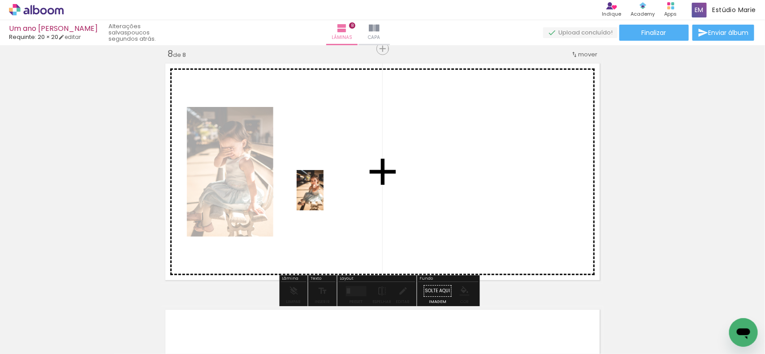
drag, startPoint x: 256, startPoint y: 339, endPoint x: 323, endPoint y: 197, distance: 157.1
click at [323, 197] on quentale-workspace at bounding box center [382, 177] width 765 height 354
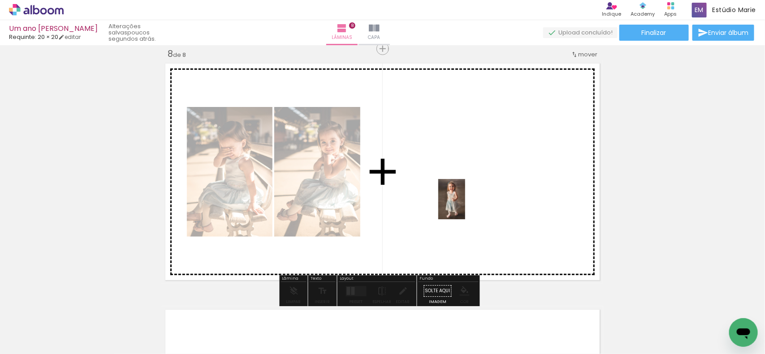
drag, startPoint x: 348, startPoint y: 305, endPoint x: 465, endPoint y: 206, distance: 152.9
click at [465, 206] on quentale-workspace at bounding box center [382, 177] width 765 height 354
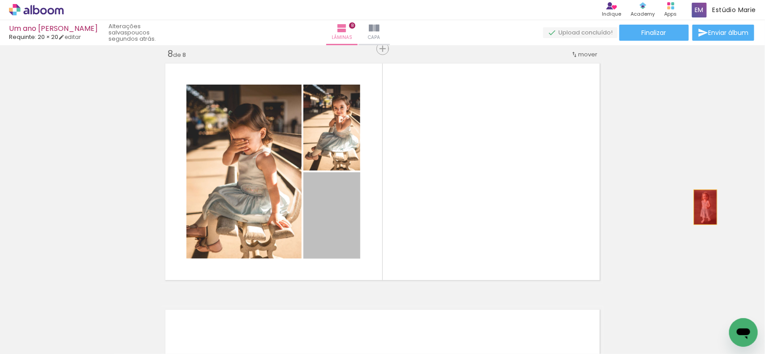
drag, startPoint x: 329, startPoint y: 230, endPoint x: 703, endPoint y: 206, distance: 374.7
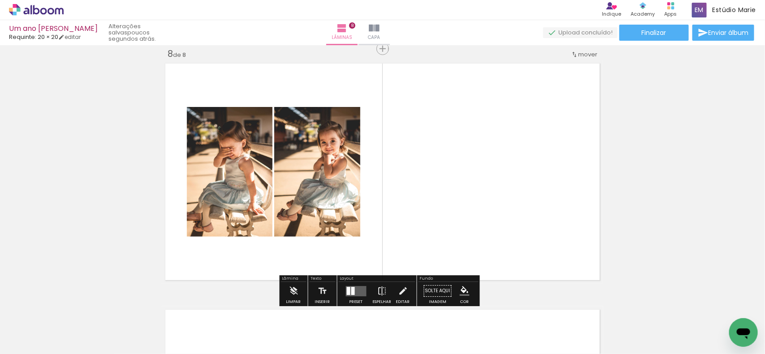
click at [357, 290] on quentale-layouter at bounding box center [356, 291] width 21 height 10
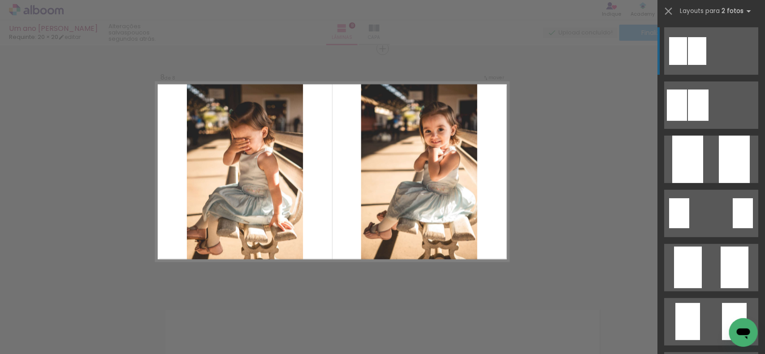
click at [707, 159] on quentale-layouter at bounding box center [711, 159] width 94 height 47
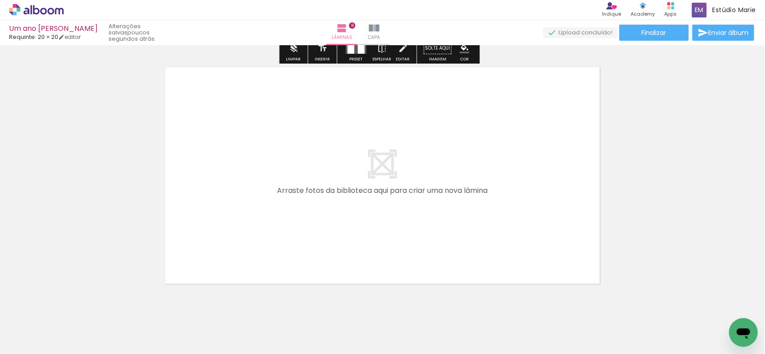
scroll to position [1998, 0]
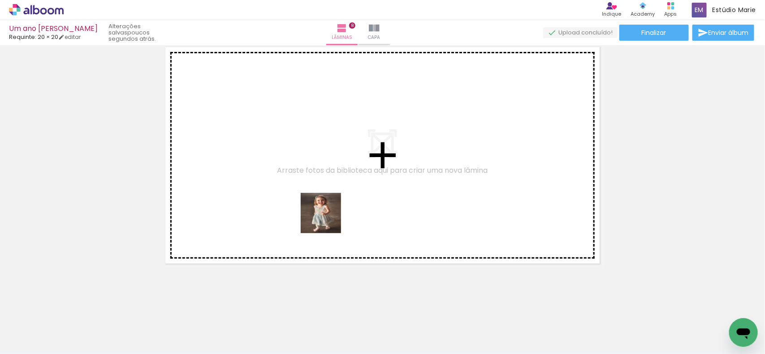
drag, startPoint x: 304, startPoint y: 322, endPoint x: 327, endPoint y: 220, distance: 104.3
click at [327, 220] on quentale-workspace at bounding box center [382, 177] width 765 height 354
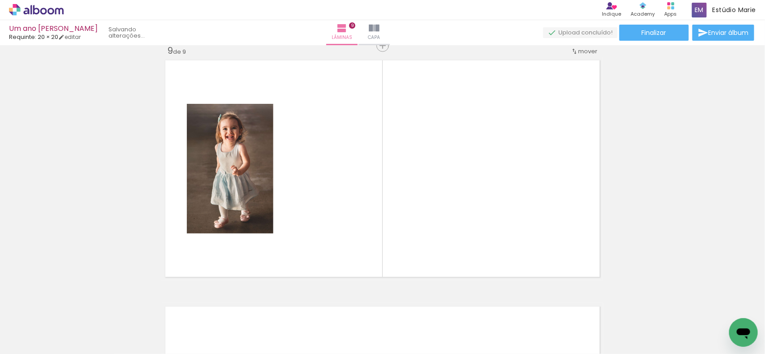
scroll to position [1982, 0]
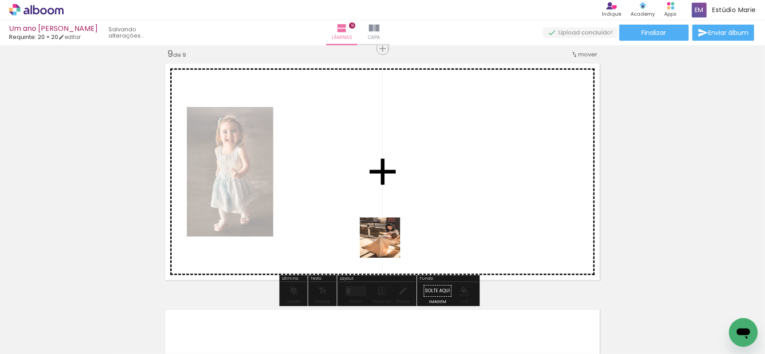
drag, startPoint x: 377, startPoint y: 312, endPoint x: 387, endPoint y: 243, distance: 69.2
click at [387, 243] on quentale-workspace at bounding box center [382, 177] width 765 height 354
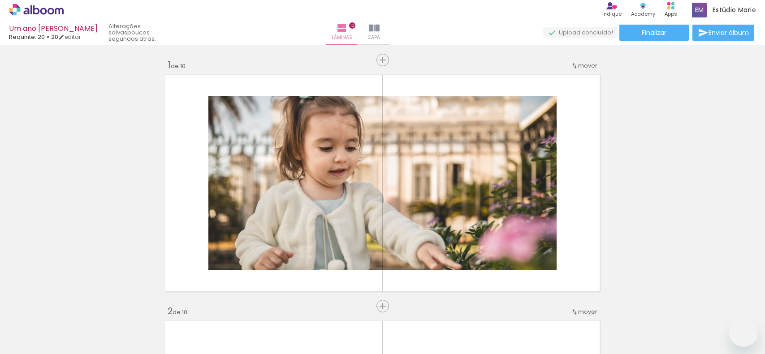
click at [535, 227] on quentale-workspace at bounding box center [382, 177] width 765 height 354
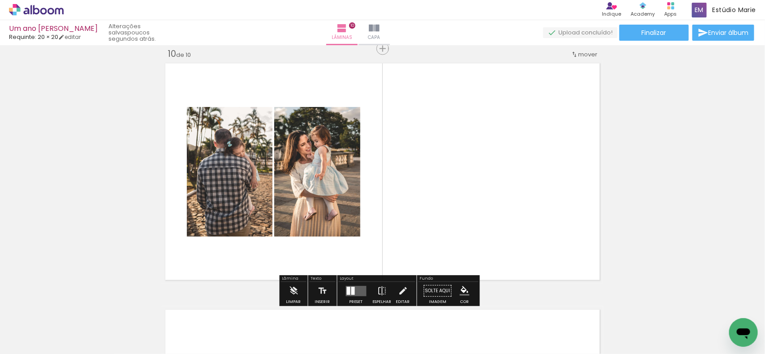
scroll to position [0, 637]
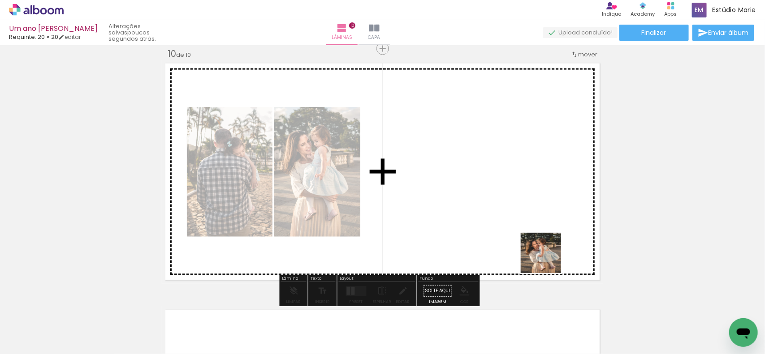
drag, startPoint x: 570, startPoint y: 335, endPoint x: 538, endPoint y: 227, distance: 112.7
click at [541, 231] on quentale-workspace at bounding box center [382, 177] width 765 height 354
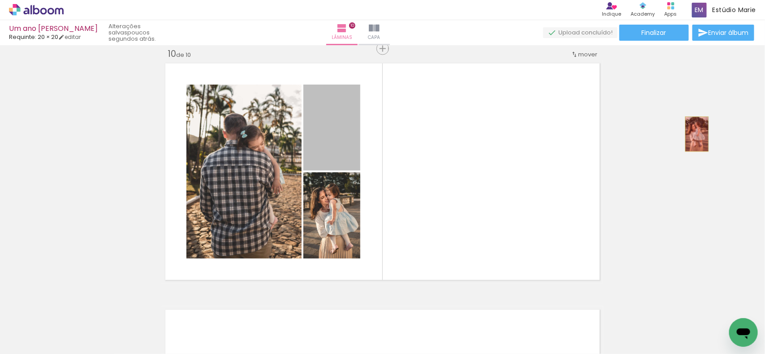
drag, startPoint x: 343, startPoint y: 146, endPoint x: 691, endPoint y: 134, distance: 348.2
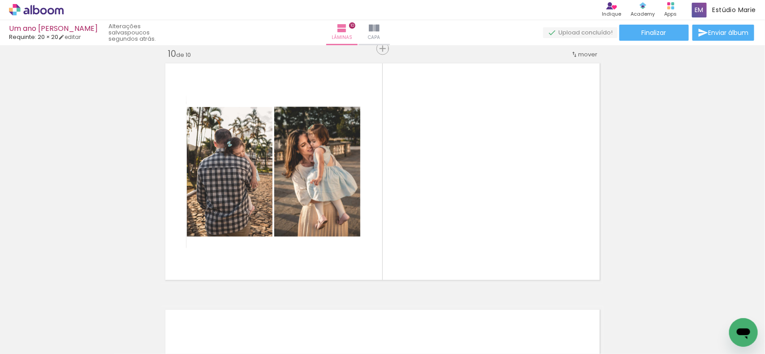
scroll to position [0, 838]
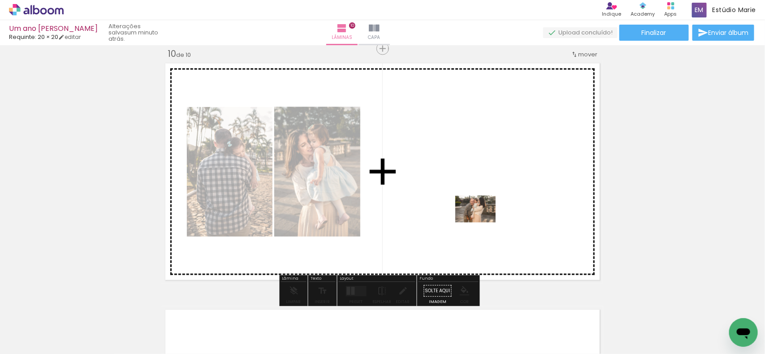
drag, startPoint x: 413, startPoint y: 332, endPoint x: 482, endPoint y: 223, distance: 129.4
click at [482, 223] on quentale-workspace at bounding box center [382, 177] width 765 height 354
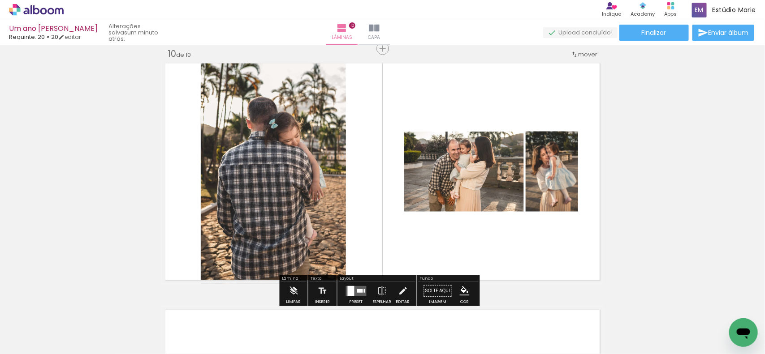
click at [351, 287] on div at bounding box center [351, 291] width 7 height 10
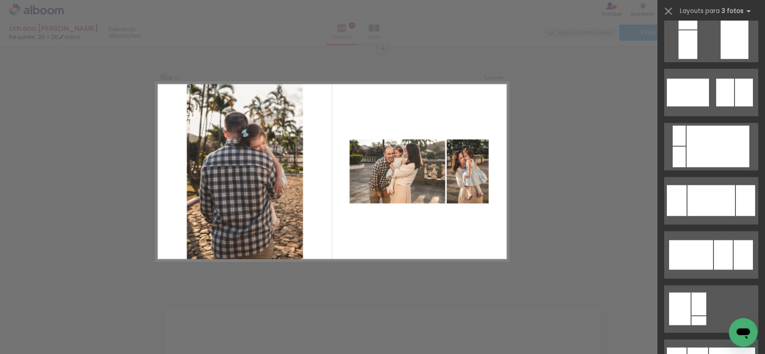
scroll to position [0, 0]
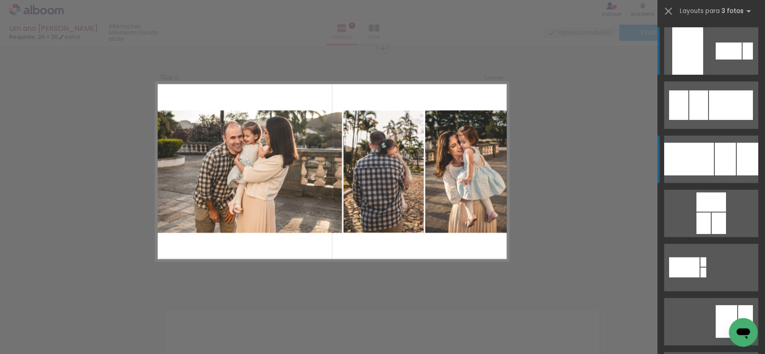
click at [714, 160] on div at bounding box center [724, 159] width 21 height 33
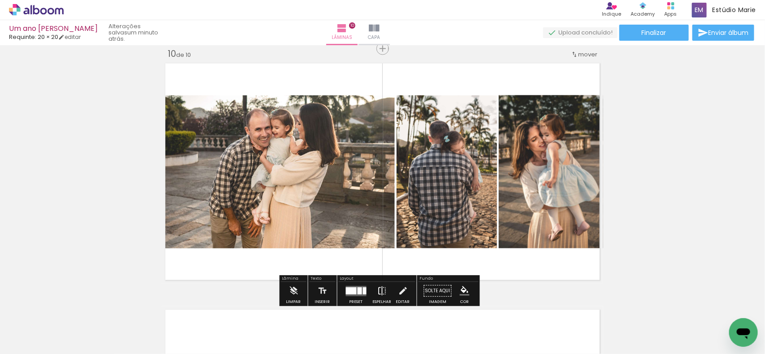
click at [380, 288] on iron-icon at bounding box center [382, 291] width 10 height 18
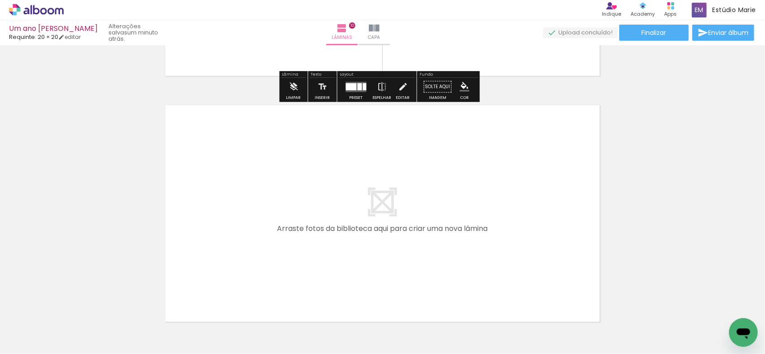
scroll to position [2452, 0]
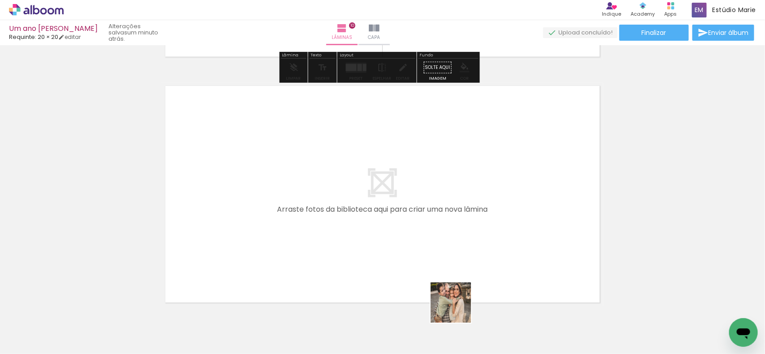
drag, startPoint x: 457, startPoint y: 320, endPoint x: 451, endPoint y: 245, distance: 76.0
click at [451, 245] on quentale-workspace at bounding box center [382, 177] width 765 height 354
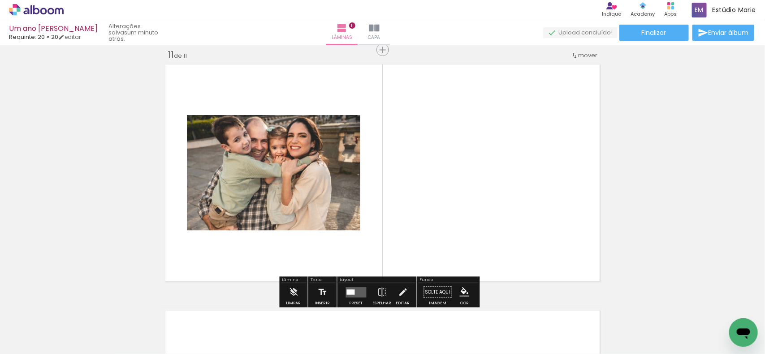
scroll to position [2475, 0]
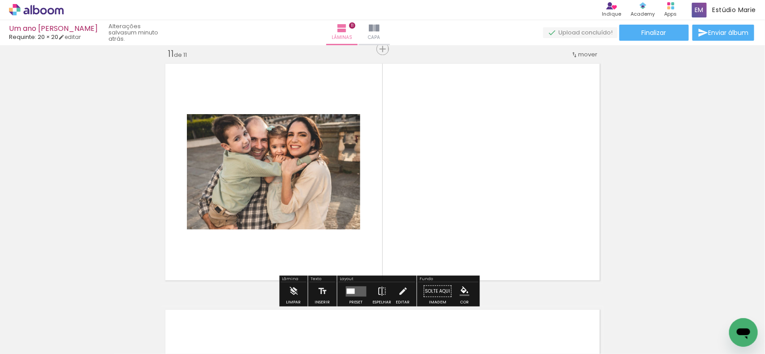
click at [355, 292] on quentale-layouter at bounding box center [356, 291] width 21 height 10
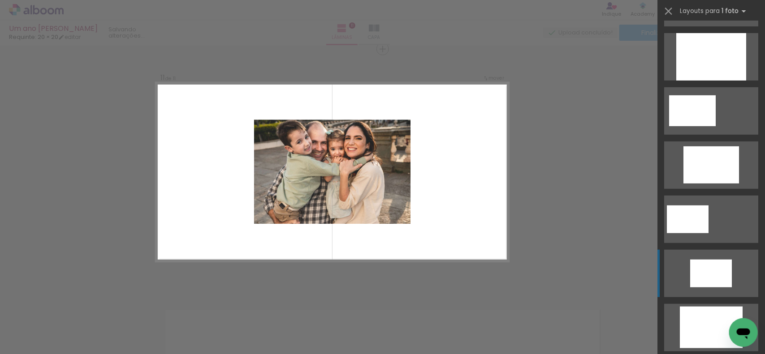
scroll to position [168, 0]
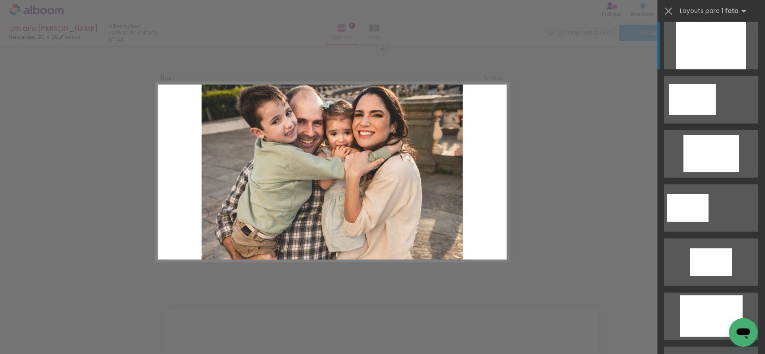
click at [720, 46] on div at bounding box center [711, 45] width 70 height 47
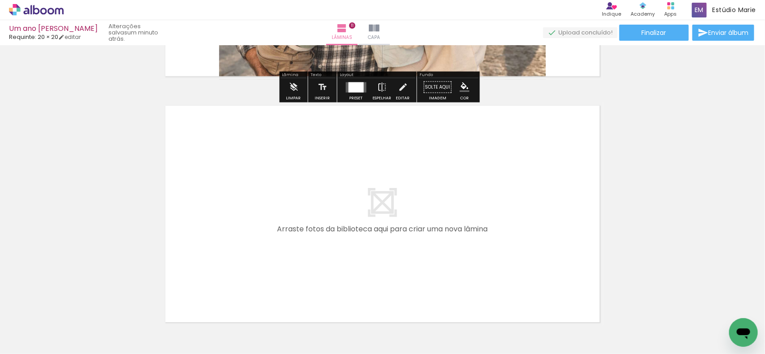
scroll to position [2698, 0]
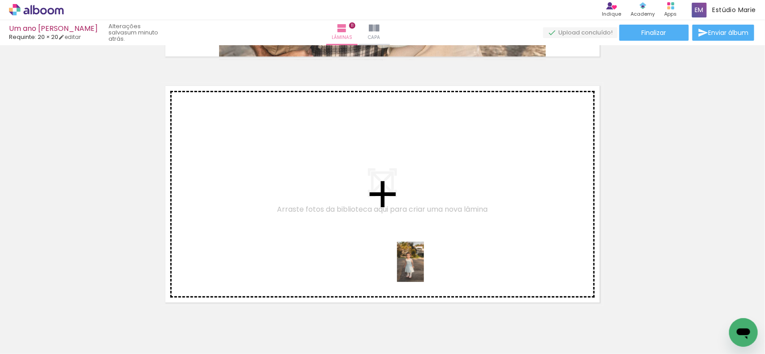
drag, startPoint x: 516, startPoint y: 330, endPoint x: 407, endPoint y: 261, distance: 129.2
click at [407, 261] on quentale-workspace at bounding box center [382, 177] width 765 height 354
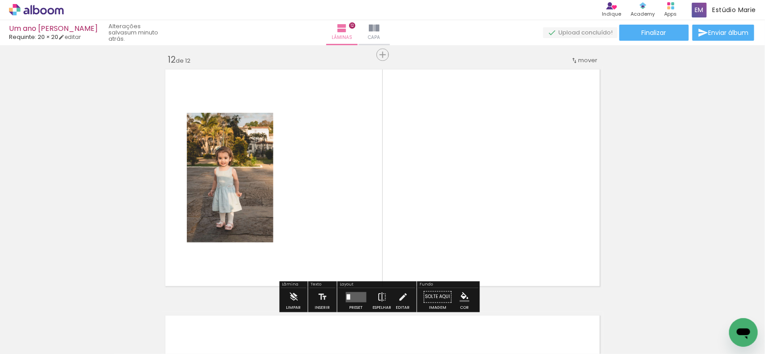
scroll to position [2721, 0]
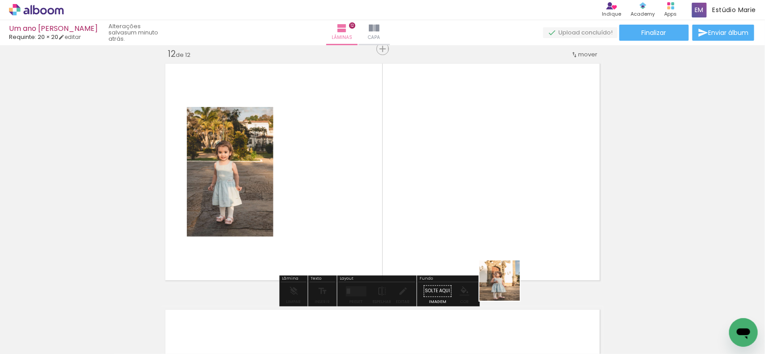
drag, startPoint x: 541, startPoint y: 321, endPoint x: 422, endPoint y: 206, distance: 165.3
click at [476, 258] on quentale-workspace at bounding box center [382, 177] width 765 height 354
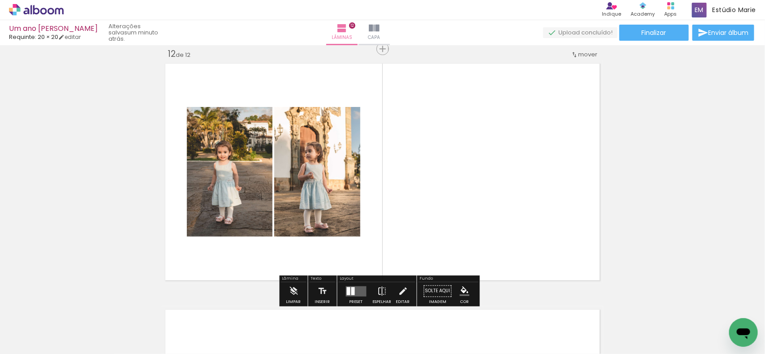
scroll to position [0, 1017]
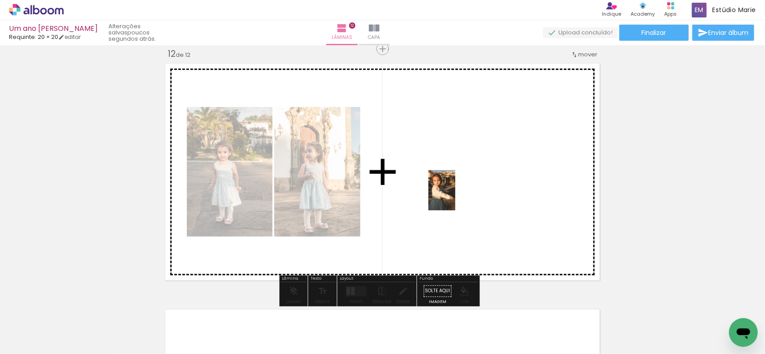
drag, startPoint x: 437, startPoint y: 323, endPoint x: 452, endPoint y: 196, distance: 128.6
click at [453, 196] on quentale-workspace at bounding box center [382, 177] width 765 height 354
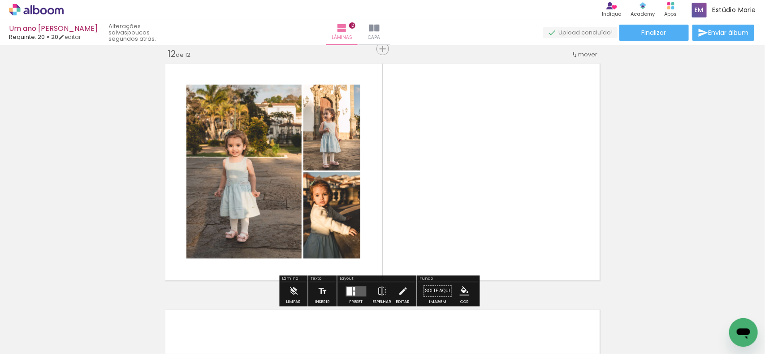
click at [353, 289] on div at bounding box center [354, 289] width 2 height 4
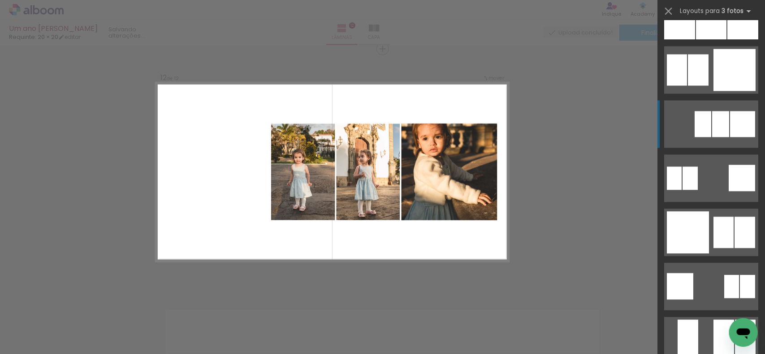
scroll to position [840, 0]
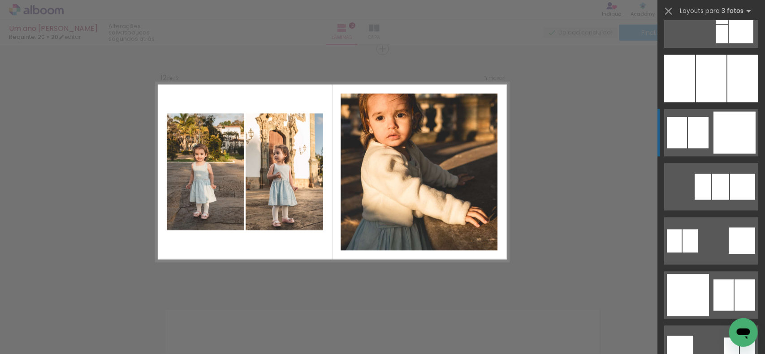
click at [721, 133] on div at bounding box center [734, 133] width 42 height 42
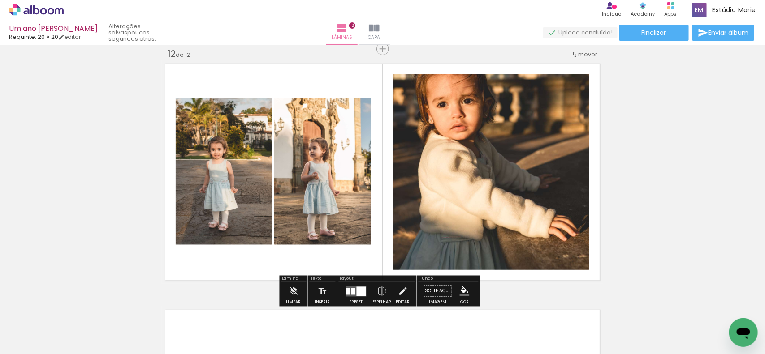
click at [346, 296] on quentale-layouter at bounding box center [356, 291] width 21 height 10
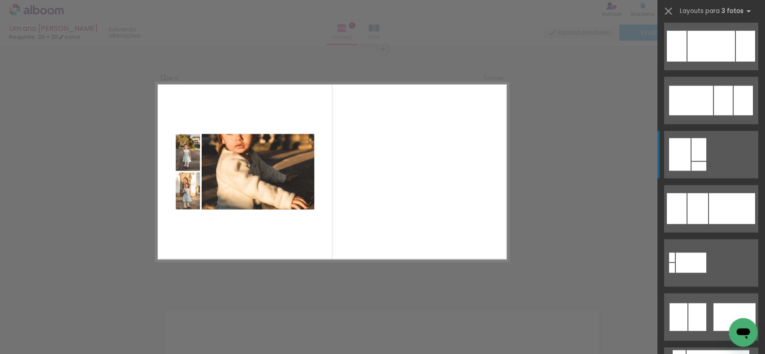
scroll to position [2153, 0]
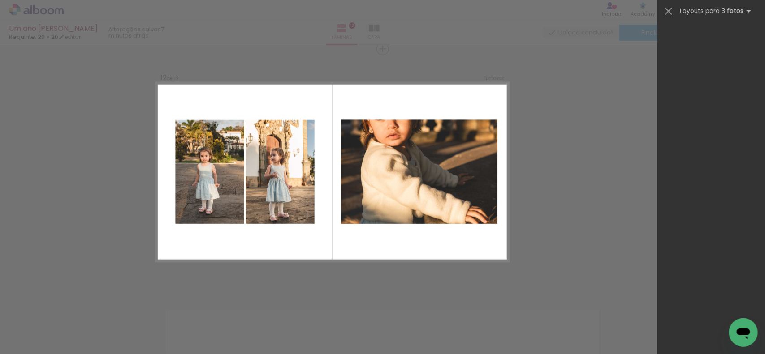
scroll to position [0, 1017]
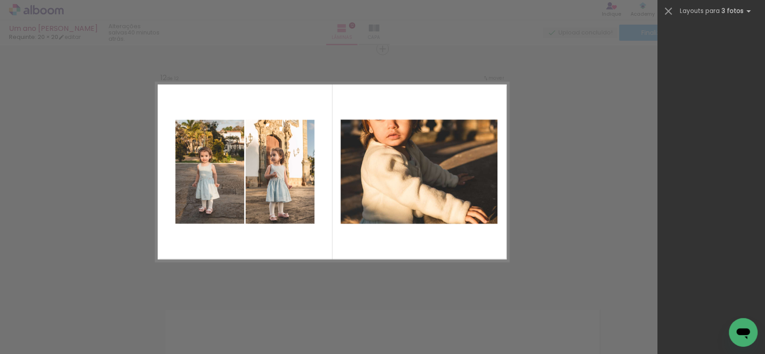
scroll to position [0, 1017]
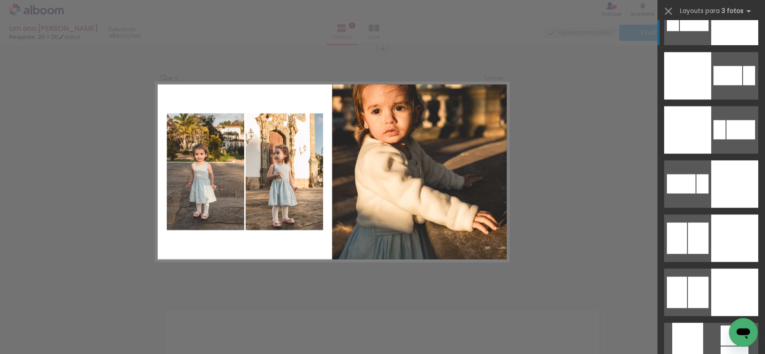
scroll to position [3889, 0]
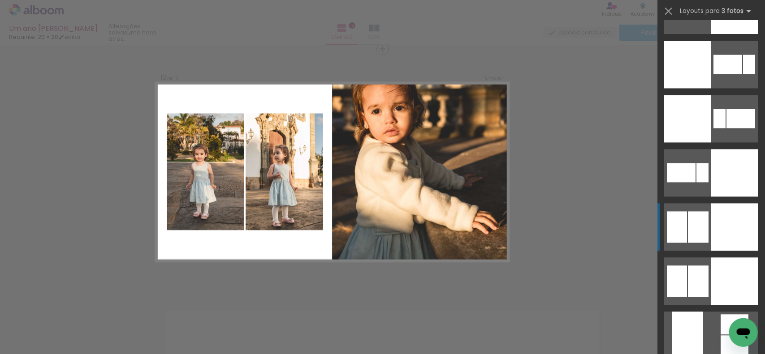
click at [720, 237] on div at bounding box center [734, 226] width 47 height 47
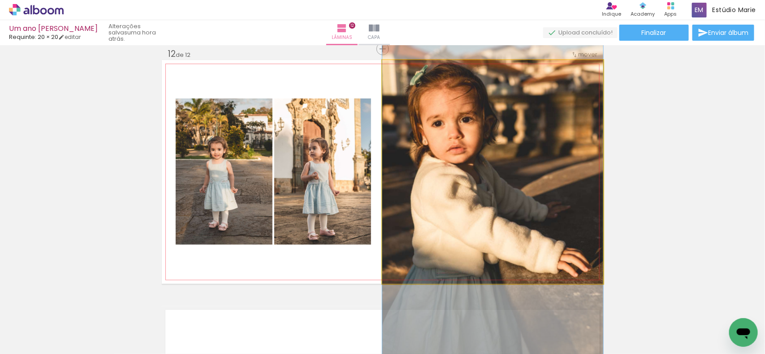
drag, startPoint x: 439, startPoint y: 171, endPoint x: 451, endPoint y: 198, distance: 29.9
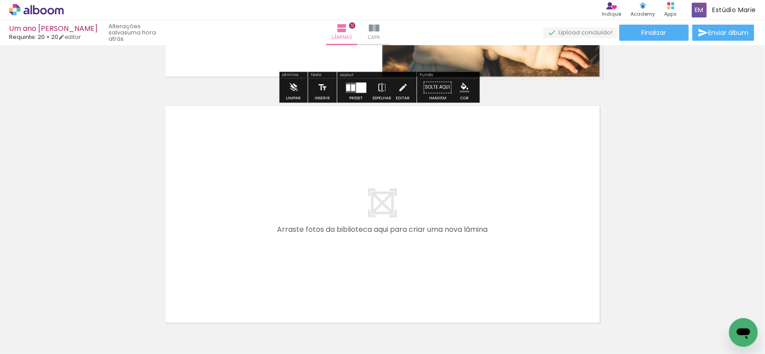
scroll to position [2945, 0]
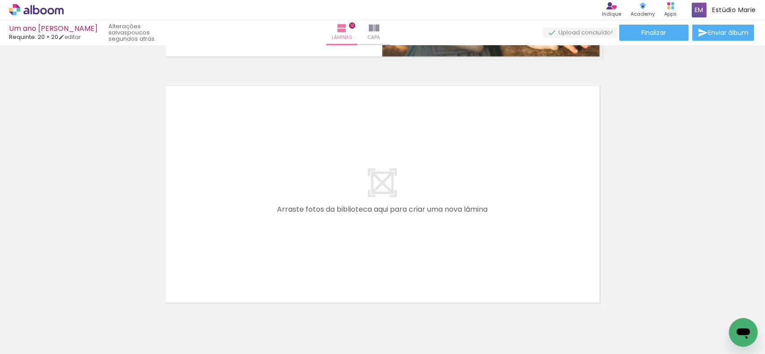
scroll to position [0, 1017]
